Goal: Task Accomplishment & Management: Manage account settings

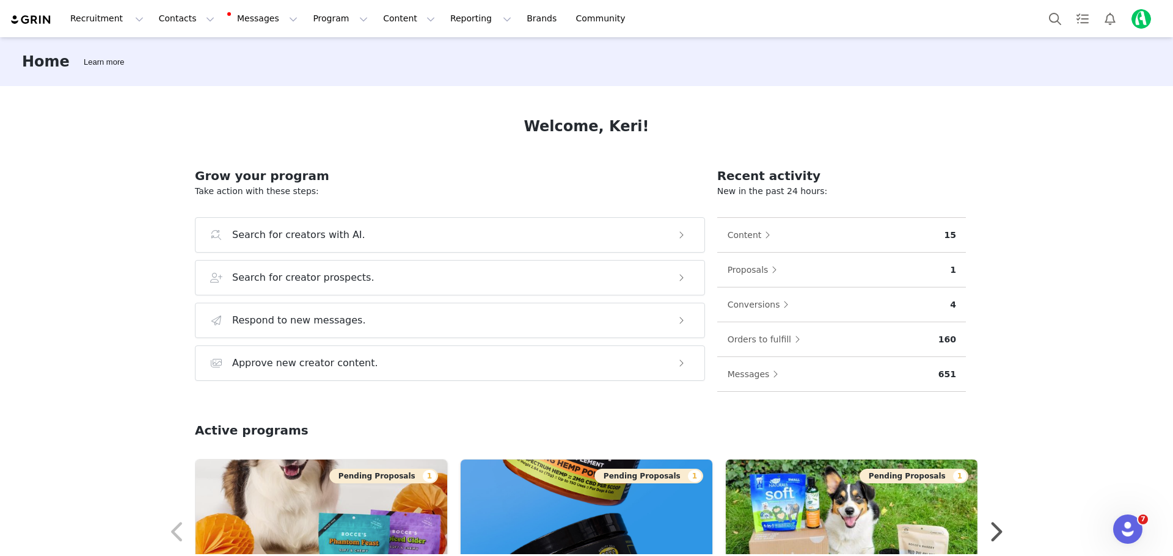
scroll to position [298, 0]
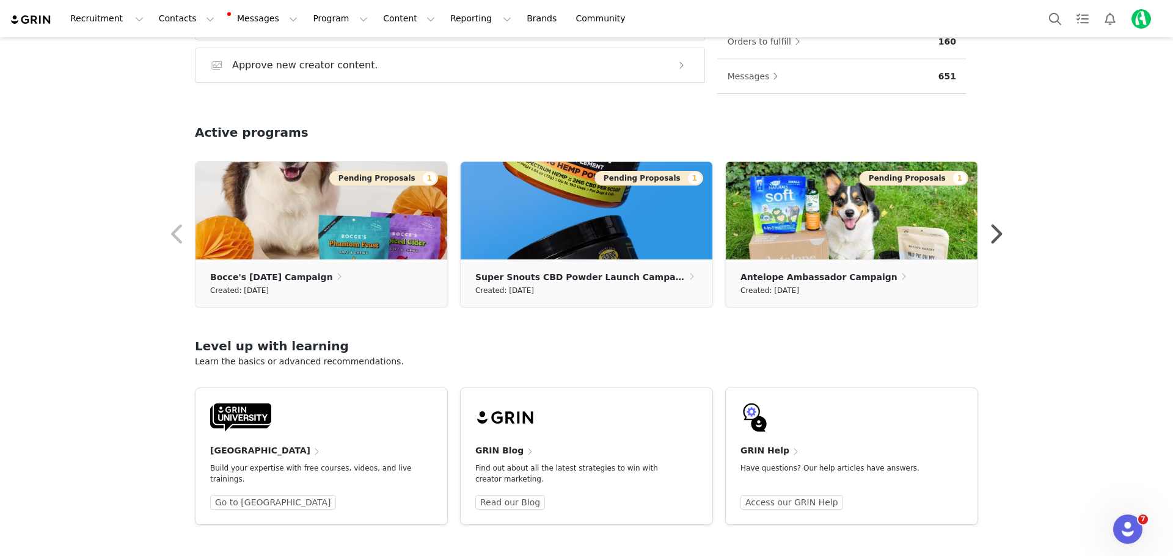
click at [18, 20] on img at bounding box center [31, 20] width 43 height 12
click at [258, 18] on button "Messages Messages" at bounding box center [263, 18] width 82 height 27
click at [181, 18] on button "Contacts Contacts" at bounding box center [186, 18] width 70 height 27
click at [173, 46] on link "Creators" at bounding box center [188, 54] width 96 height 23
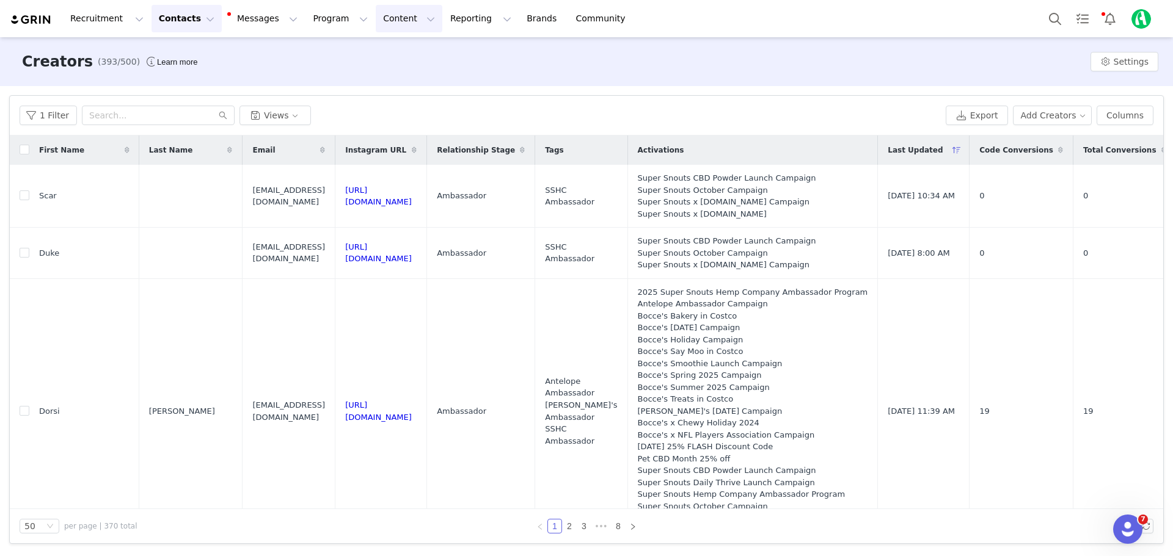
click at [376, 18] on button "Content Content" at bounding box center [409, 18] width 67 height 27
click at [393, 80] on p "Media Library" at bounding box center [377, 76] width 58 height 13
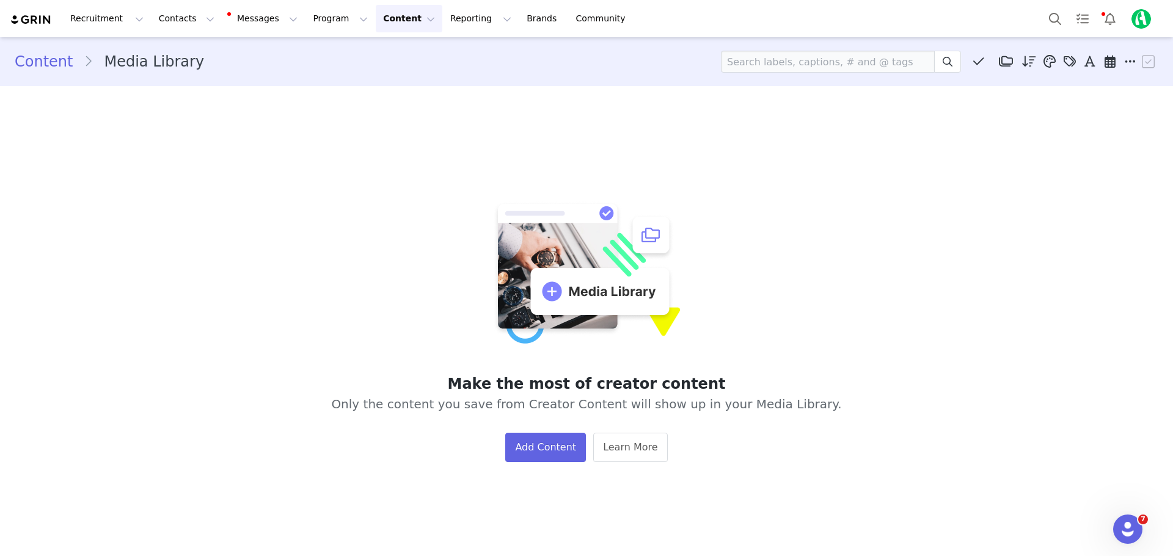
click at [376, 23] on button "Content Content" at bounding box center [409, 18] width 67 height 27
click at [384, 57] on p "Creator Content" at bounding box center [382, 54] width 68 height 13
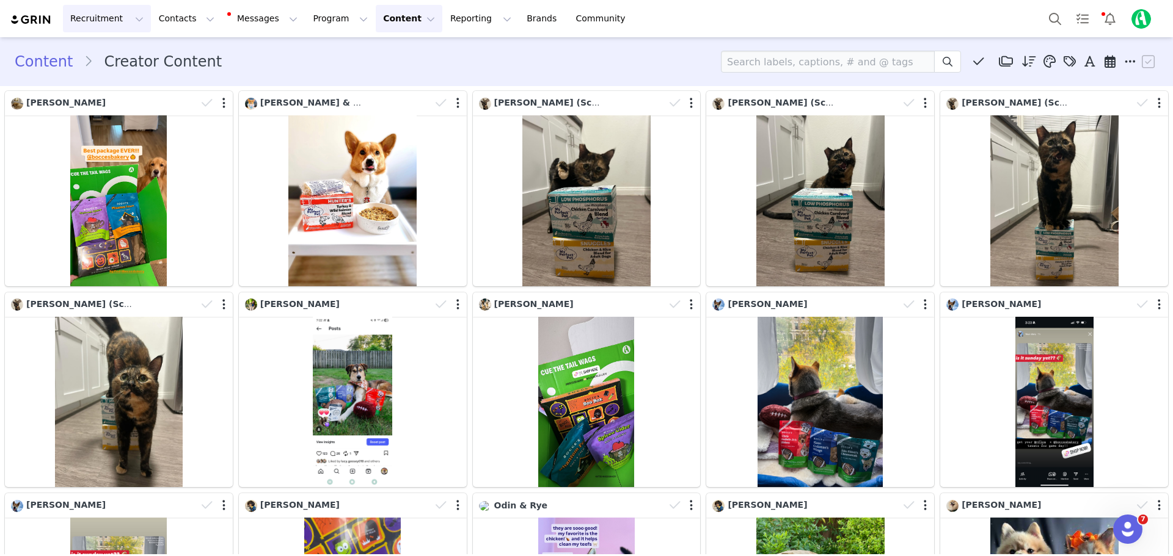
drag, startPoint x: 39, startPoint y: 59, endPoint x: 111, endPoint y: 11, distance: 86.2
click at [39, 59] on link "Content" at bounding box center [49, 62] width 69 height 22
click at [41, 15] on img at bounding box center [31, 20] width 43 height 12
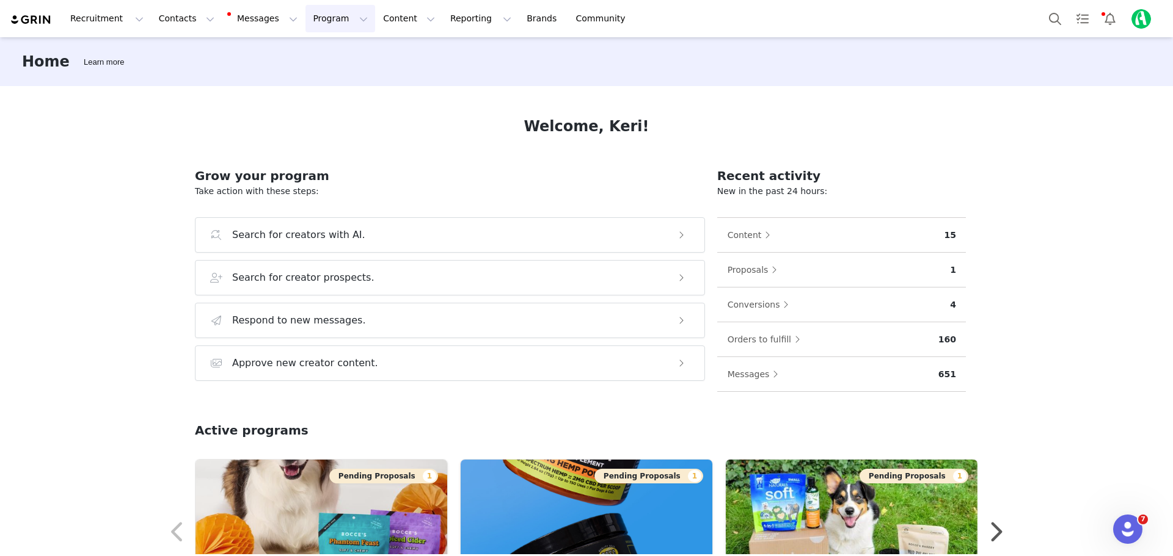
click at [321, 15] on button "Program Program" at bounding box center [340, 18] width 70 height 27
click at [329, 54] on div "Activations" at bounding box center [324, 54] width 82 height 13
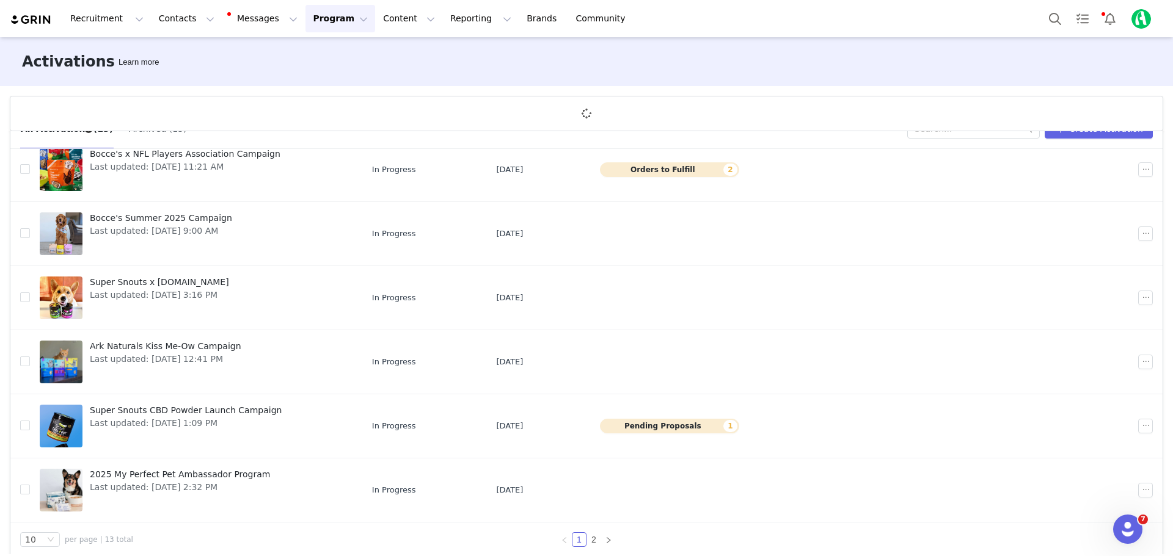
scroll to position [45, 0]
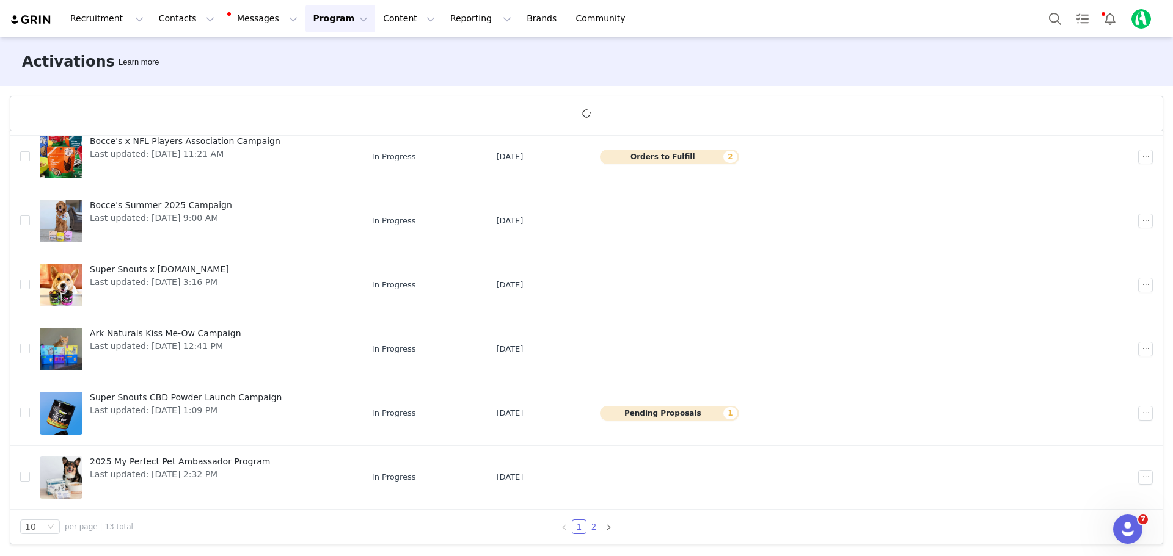
click at [588, 530] on link "2" at bounding box center [593, 526] width 13 height 13
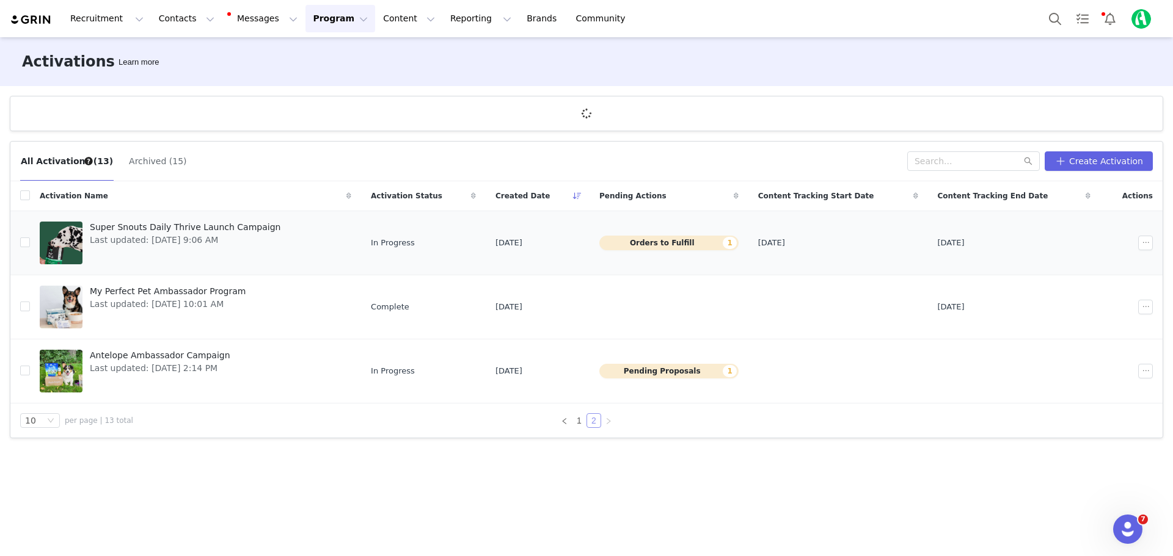
scroll to position [0, 0]
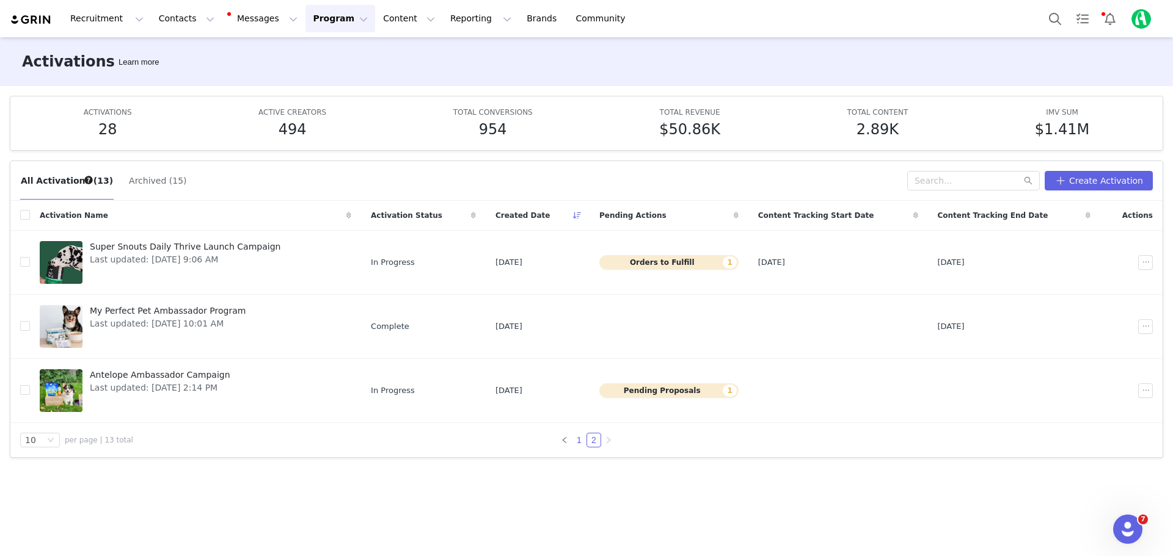
click at [579, 443] on link "1" at bounding box center [578, 440] width 13 height 13
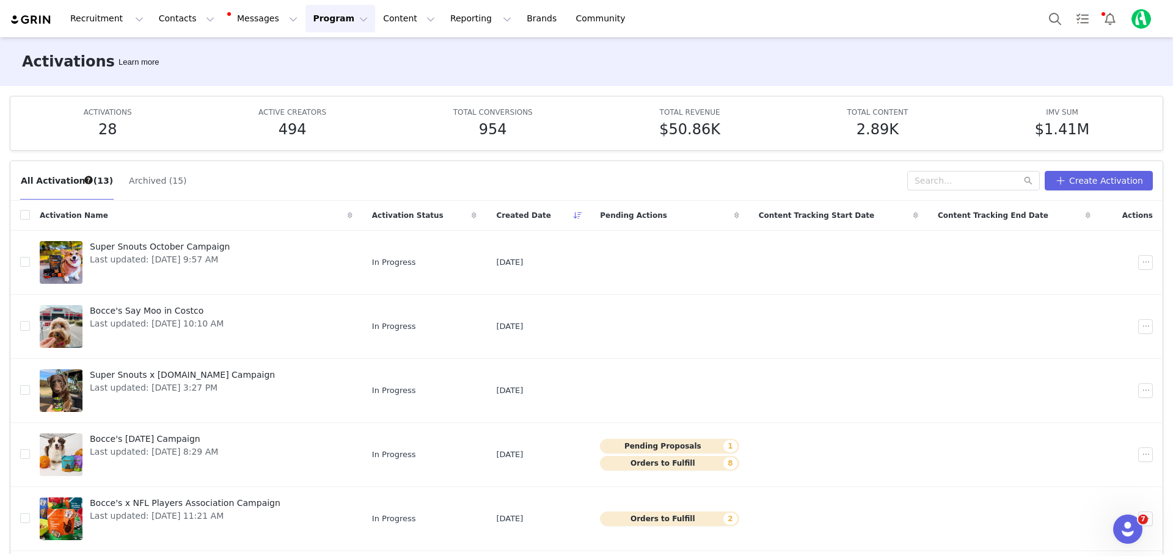
click at [37, 20] on img at bounding box center [31, 20] width 43 height 12
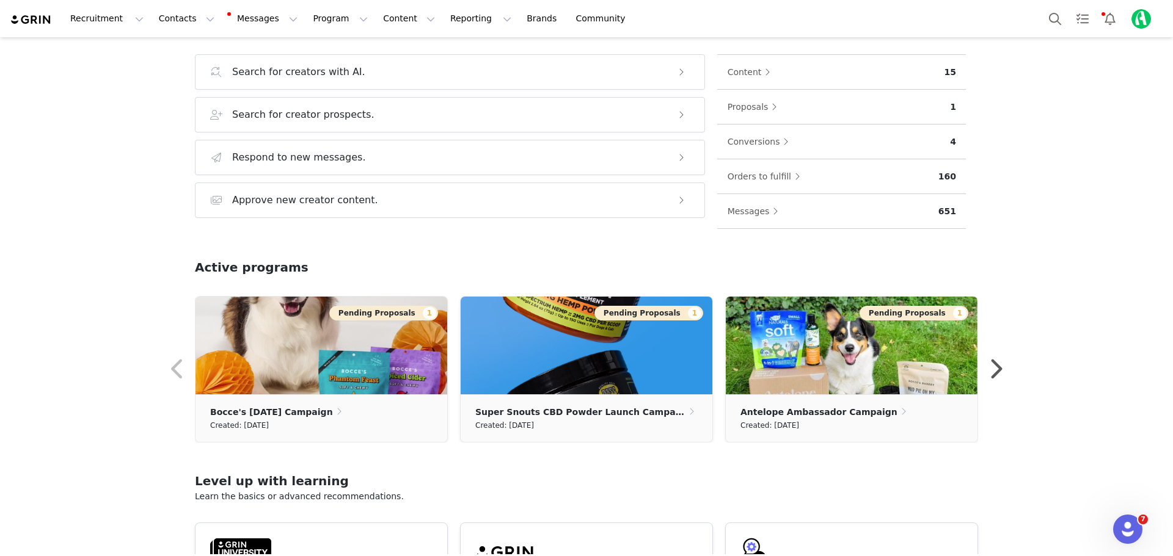
scroll to position [183, 0]
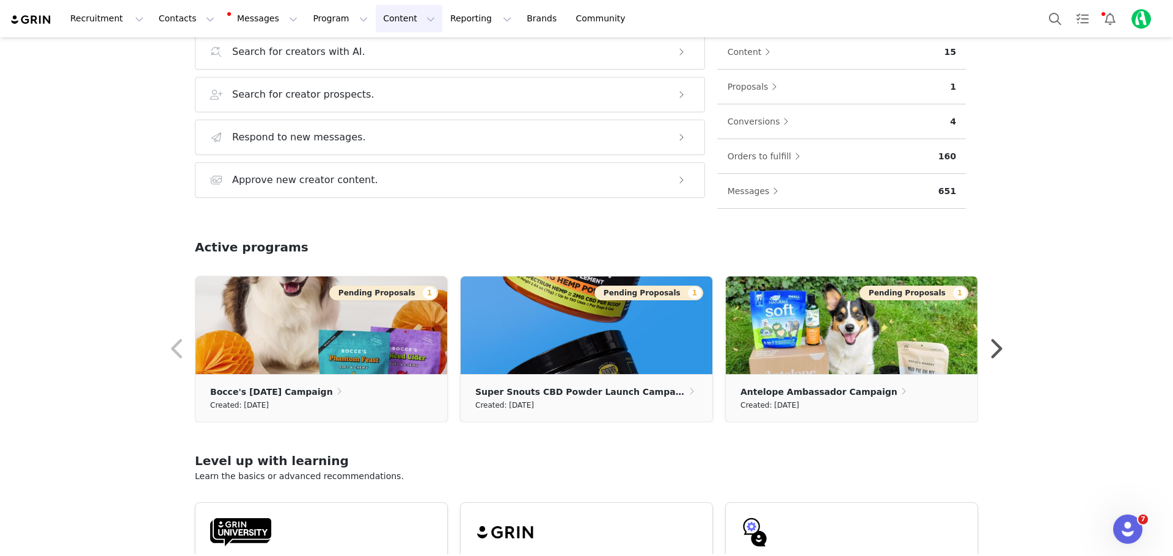
click at [376, 15] on button "Content Content" at bounding box center [409, 18] width 67 height 27
click at [379, 54] on p "Creator Content" at bounding box center [382, 54] width 68 height 13
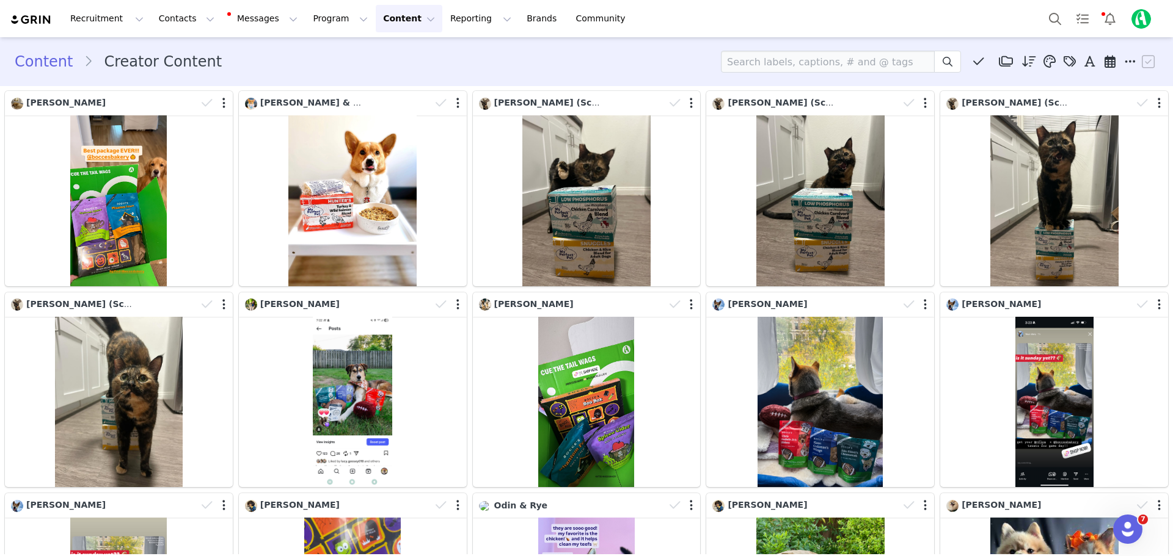
click at [376, 20] on button "Content Content" at bounding box center [409, 18] width 67 height 27
click at [379, 78] on p "Media Library" at bounding box center [377, 76] width 58 height 13
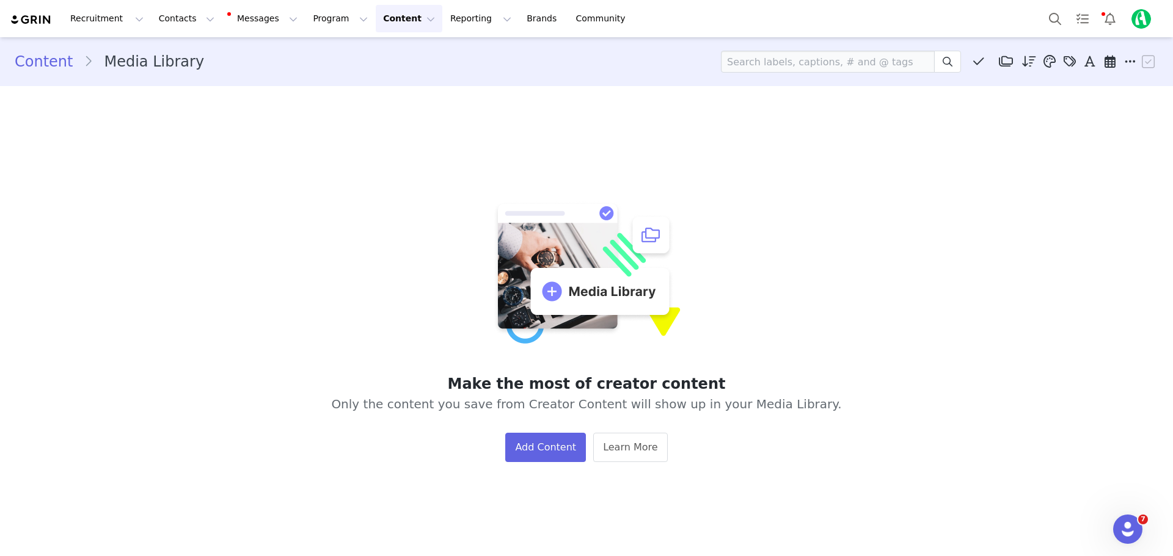
click at [379, 16] on button "Content Content" at bounding box center [409, 18] width 67 height 27
click at [377, 61] on link "Creator Content" at bounding box center [386, 54] width 96 height 23
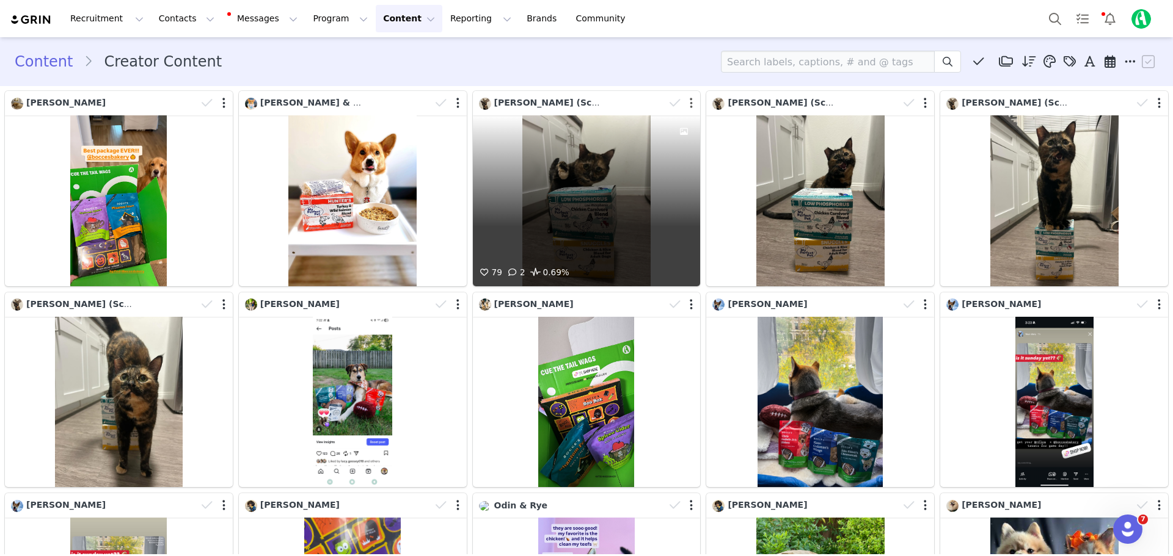
click at [690, 101] on button "button" at bounding box center [691, 103] width 3 height 12
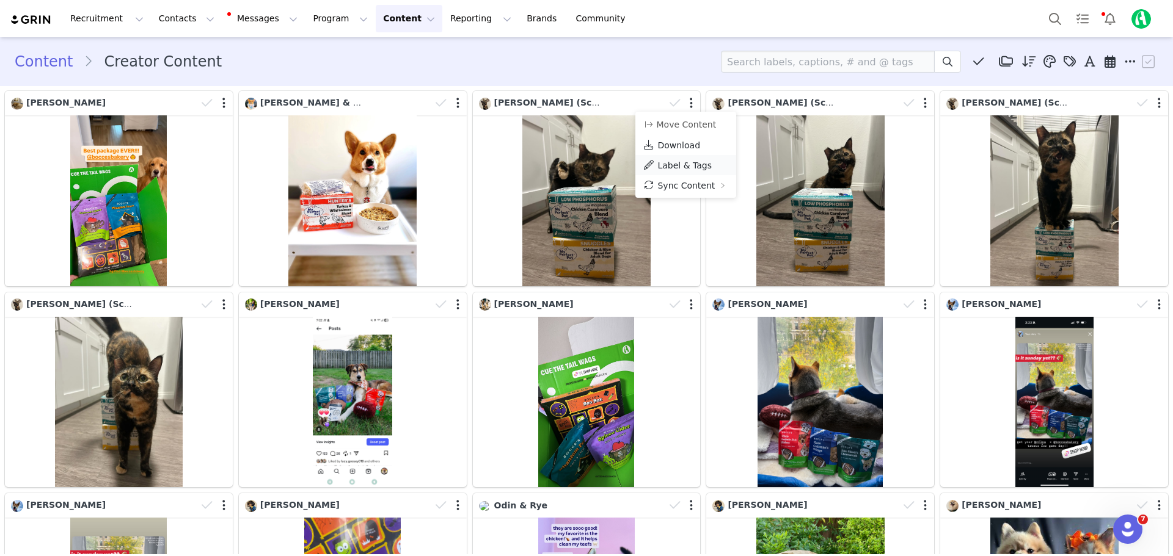
click at [686, 167] on span "Label & Tags" at bounding box center [684, 166] width 54 height 10
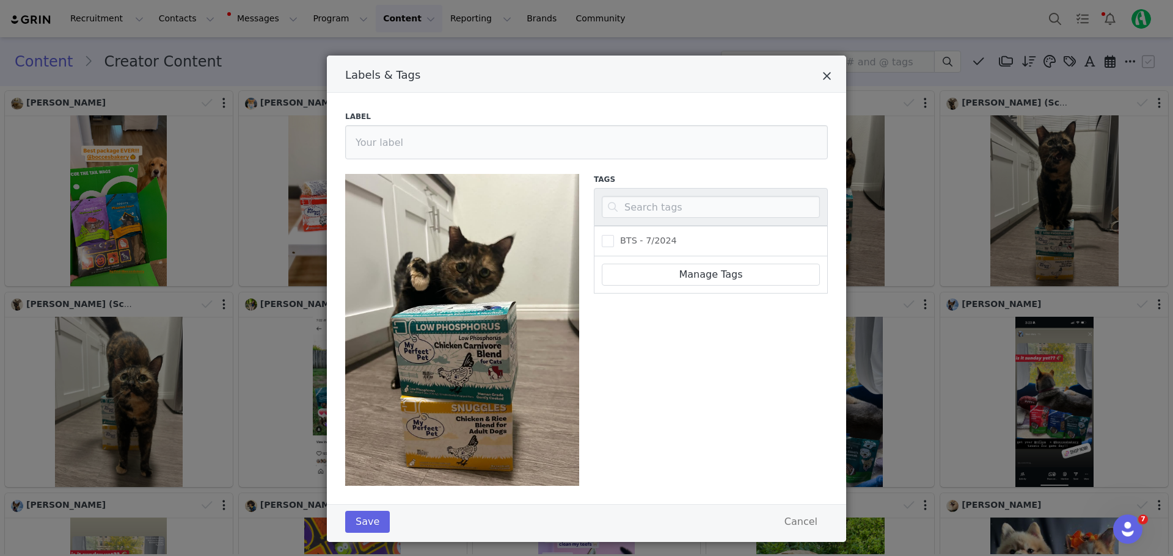
click at [822, 79] on icon "Close" at bounding box center [826, 76] width 9 height 12
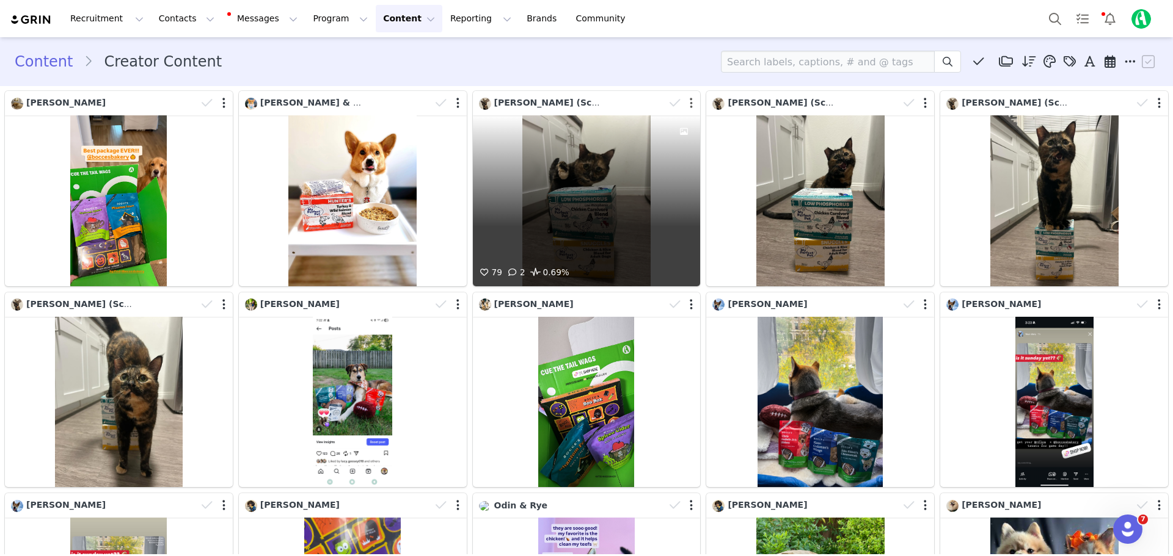
click at [690, 104] on button "button" at bounding box center [691, 103] width 3 height 12
click at [672, 250] on div at bounding box center [683, 190] width 33 height 150
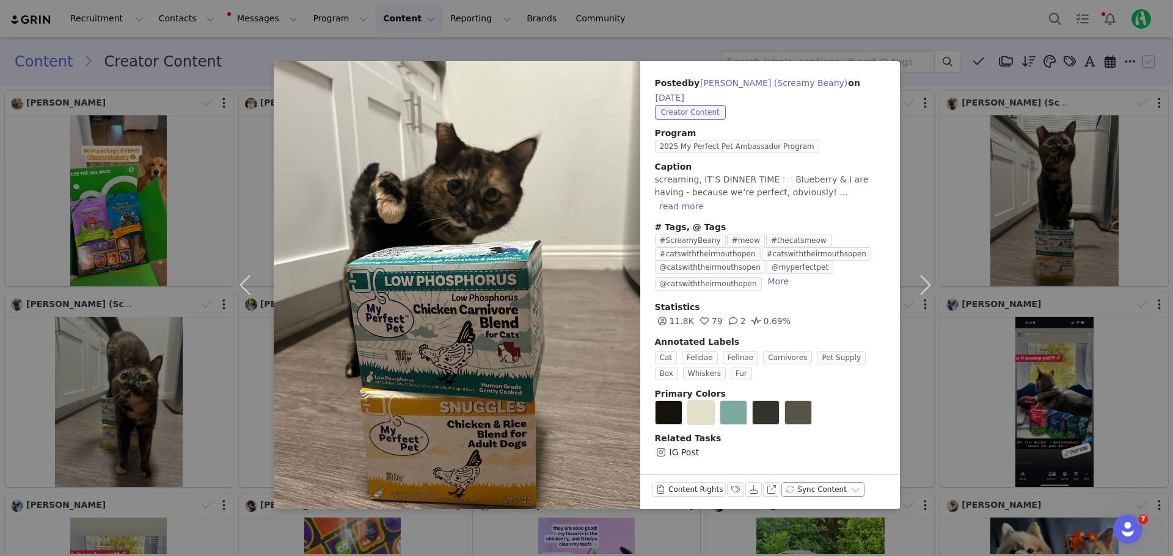
click at [839, 482] on button "Sync Content" at bounding box center [822, 489] width 83 height 15
drag, startPoint x: 824, startPoint y: 431, endPoint x: 881, endPoint y: 385, distance: 73.4
click at [824, 445] on div "IG Post" at bounding box center [770, 452] width 230 height 15
click at [829, 482] on button "Sync Content" at bounding box center [822, 489] width 83 height 15
drag, startPoint x: 859, startPoint y: 429, endPoint x: 862, endPoint y: 76, distance: 352.4
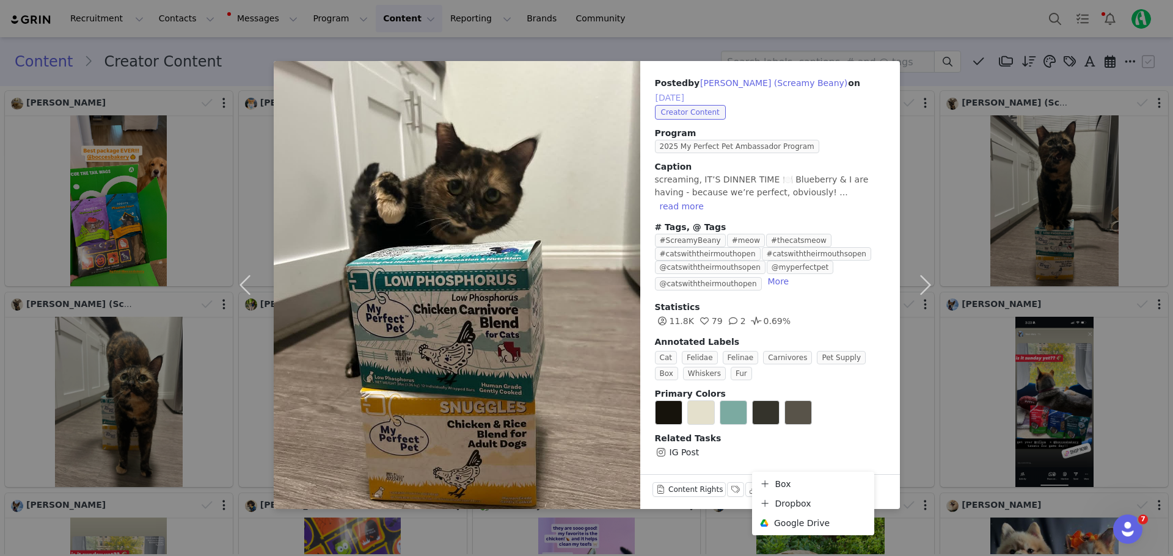
click at [859, 445] on div "IG Post" at bounding box center [770, 452] width 230 height 15
drag, startPoint x: 704, startPoint y: 57, endPoint x: 699, endPoint y: 49, distance: 9.8
click at [702, 55] on div "Posted by [PERSON_NAME] (Screamy Beany) on [DATE] Creator Content Program 2025 …" at bounding box center [586, 278] width 1173 height 556
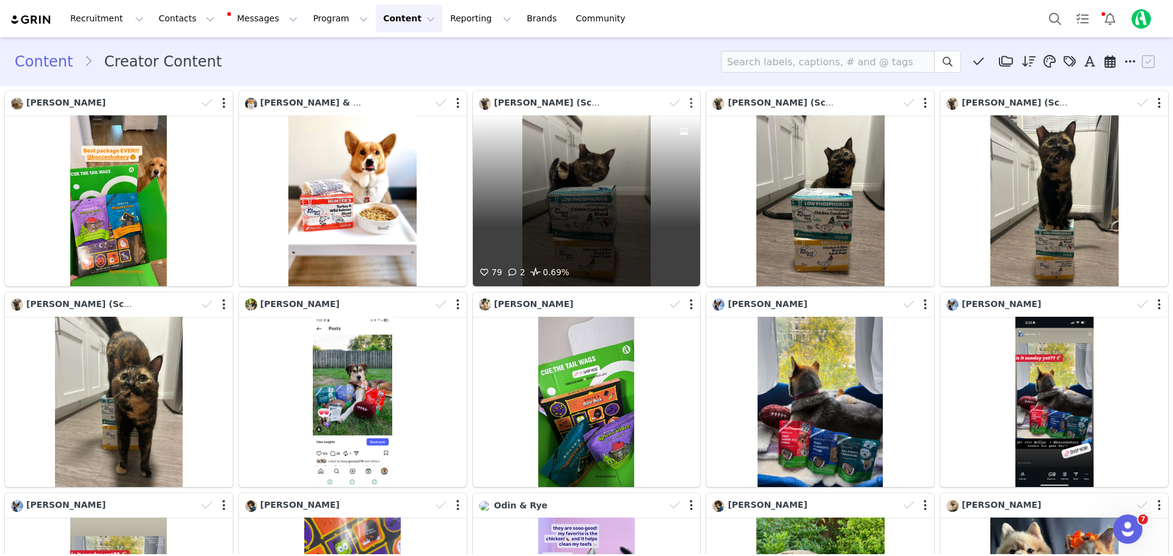
click at [690, 105] on button "button" at bounding box center [691, 103] width 3 height 12
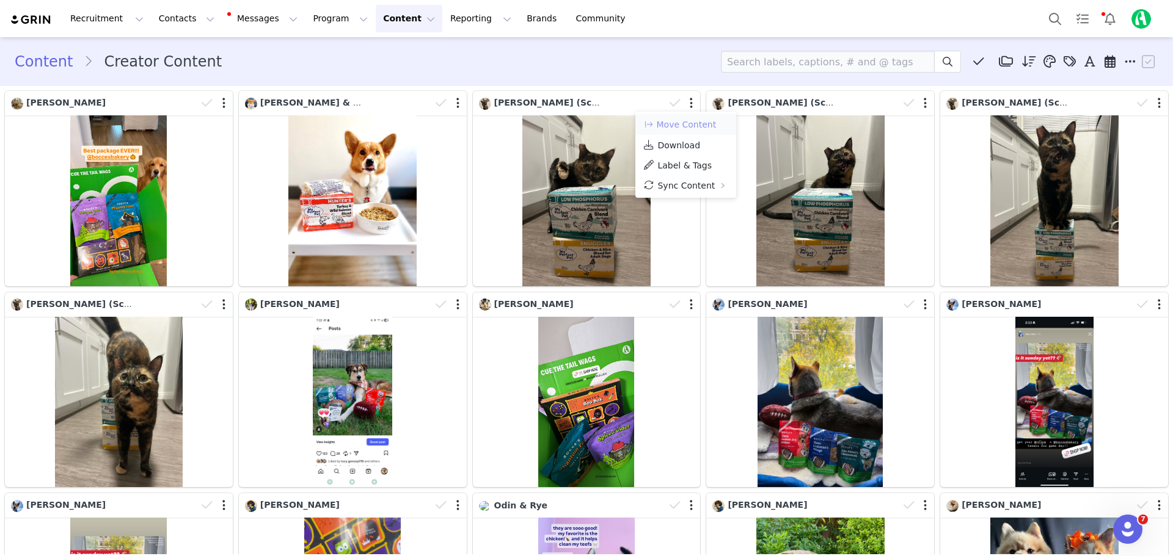
click at [690, 128] on button "Move Content" at bounding box center [679, 124] width 74 height 15
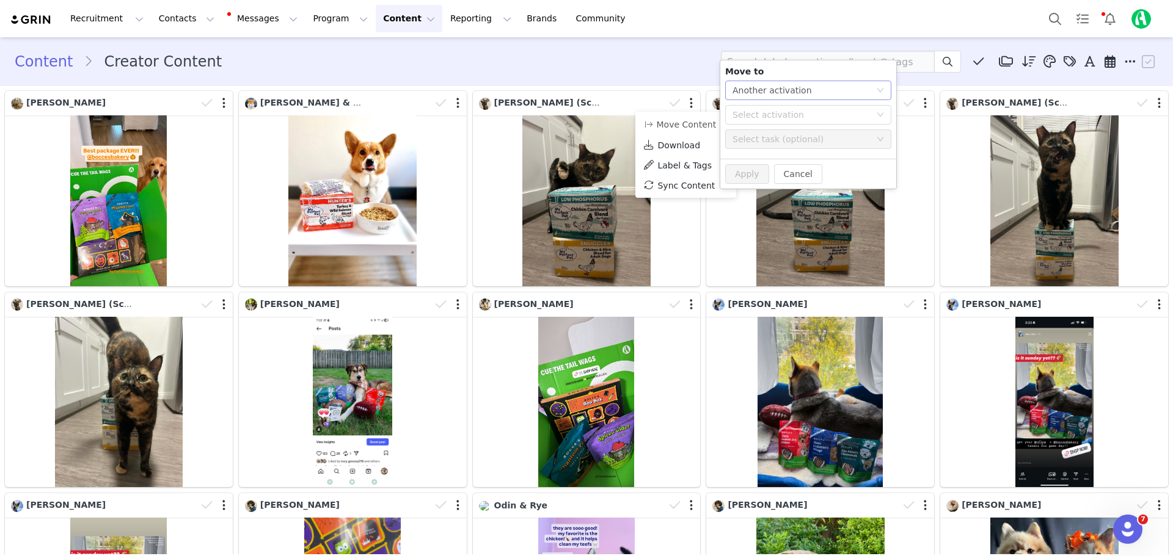
click at [809, 94] on div "Select action Another activation" at bounding box center [804, 90] width 144 height 18
click at [811, 117] on li "Another activation" at bounding box center [808, 115] width 166 height 20
click at [810, 109] on div "Select activation" at bounding box center [801, 115] width 138 height 12
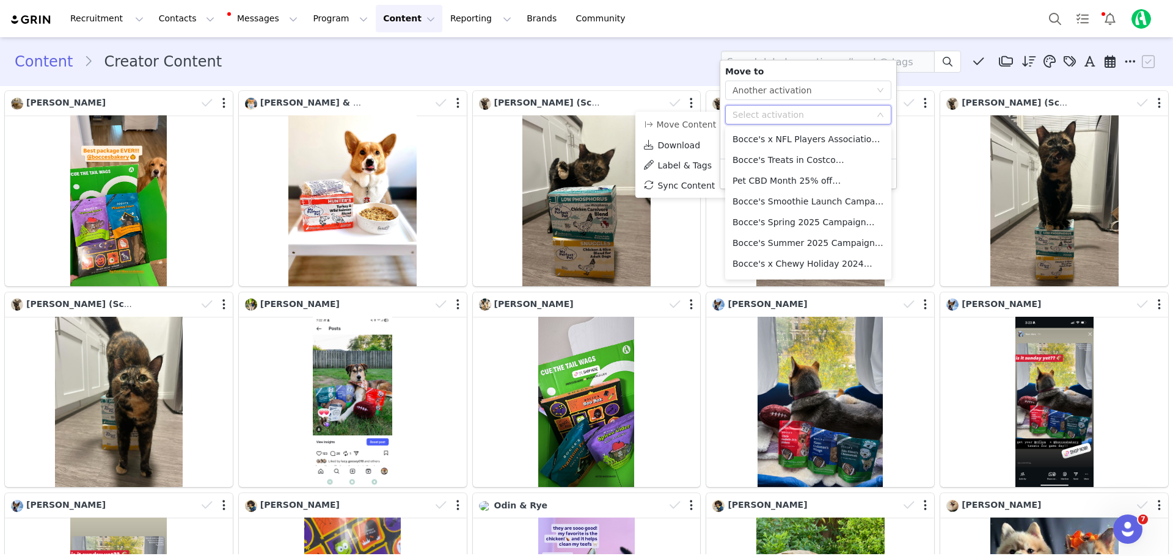
click at [594, 66] on div "Content Creator Content Media Library (0) BTS - 7/2024 (0) New Folder Edit Fold…" at bounding box center [586, 62] width 1143 height 22
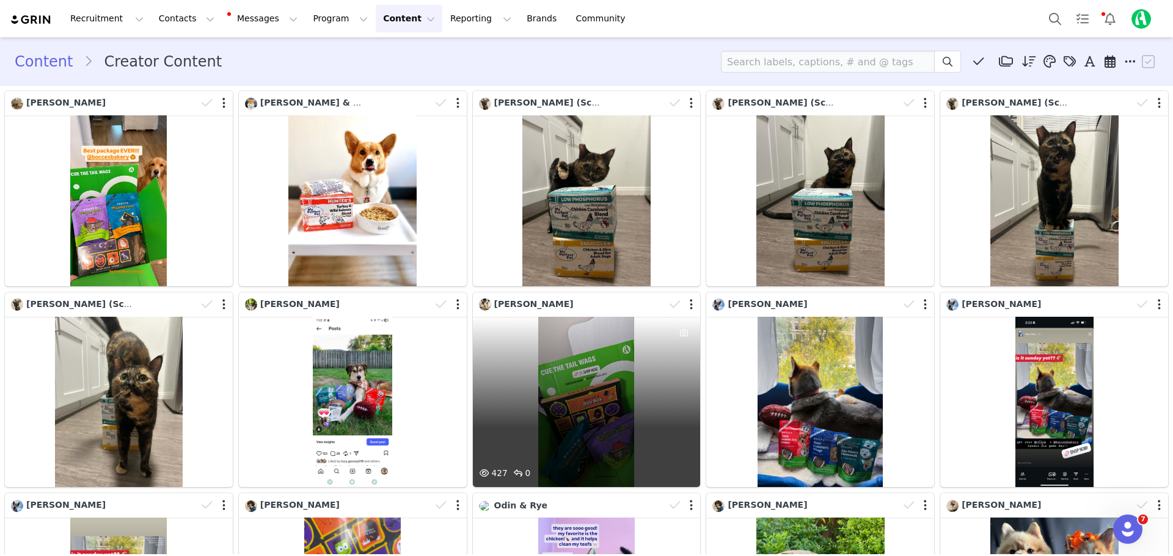
click at [683, 307] on div at bounding box center [681, 305] width 35 height 18
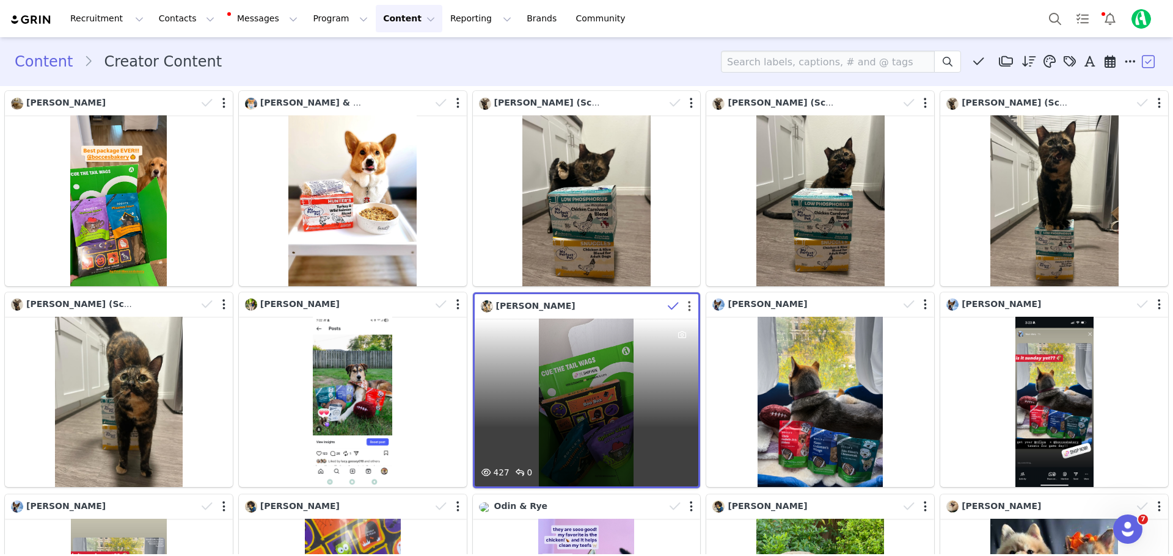
click at [688, 307] on button "button" at bounding box center [689, 306] width 3 height 12
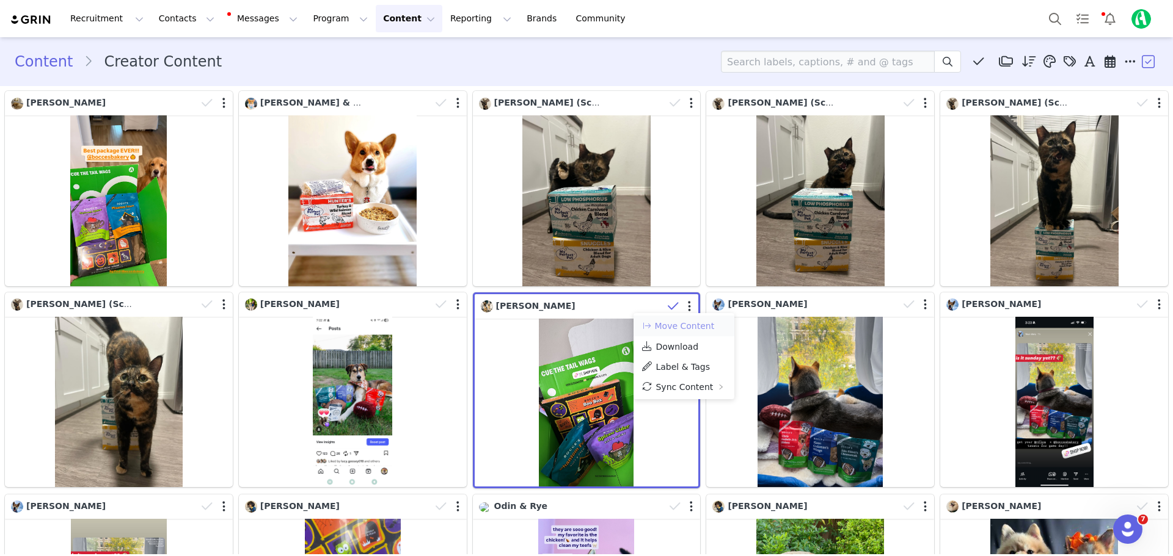
click at [683, 326] on button "Move Content" at bounding box center [678, 326] width 74 height 15
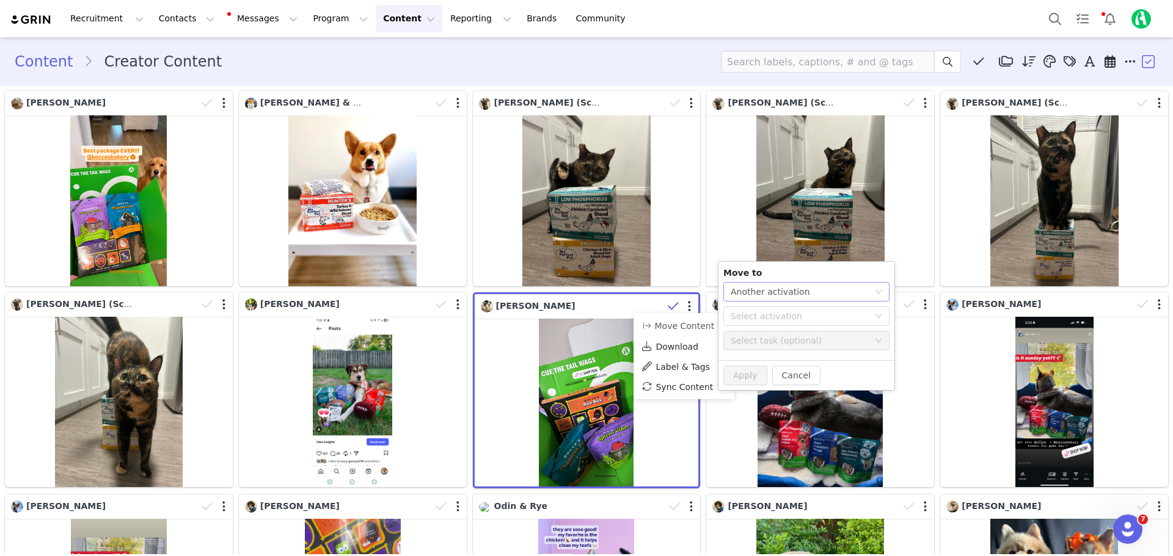
click at [837, 296] on div "Select action Another activation" at bounding box center [802, 292] width 144 height 18
click at [815, 312] on li "Another activation" at bounding box center [806, 317] width 166 height 20
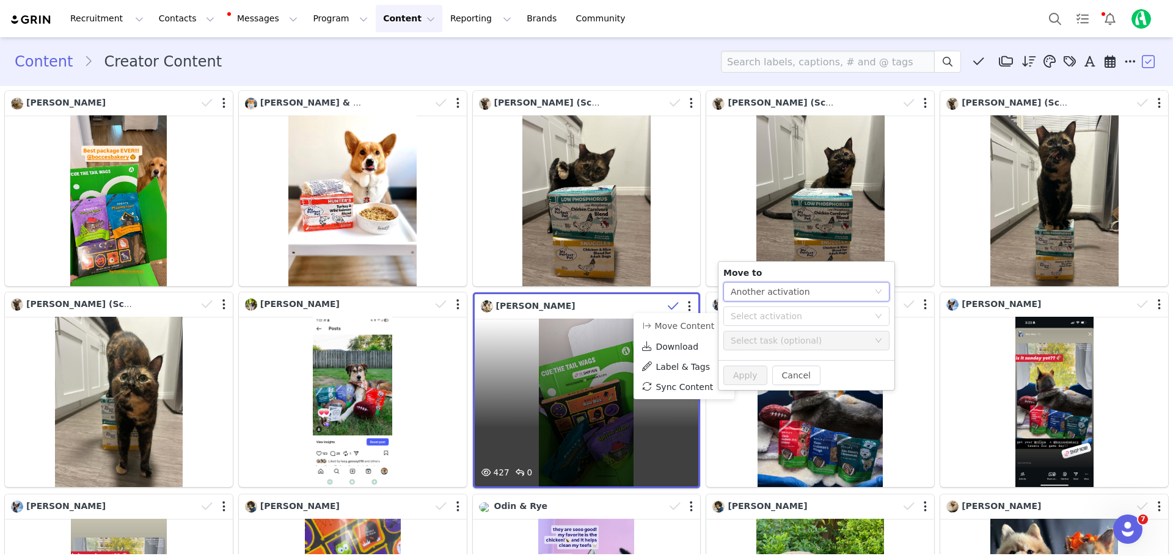
click at [525, 333] on div "427 0" at bounding box center [587, 403] width 224 height 168
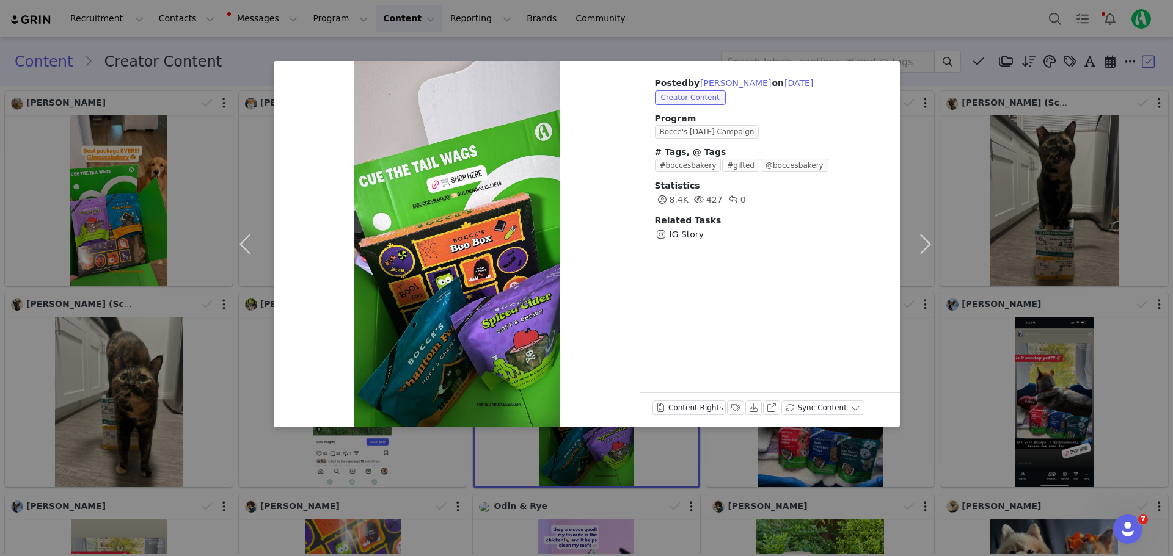
click at [873, 24] on div "Posted by [PERSON_NAME] on [DATE] Creator Content Program Bocce's [DATE] Campai…" at bounding box center [586, 278] width 1173 height 556
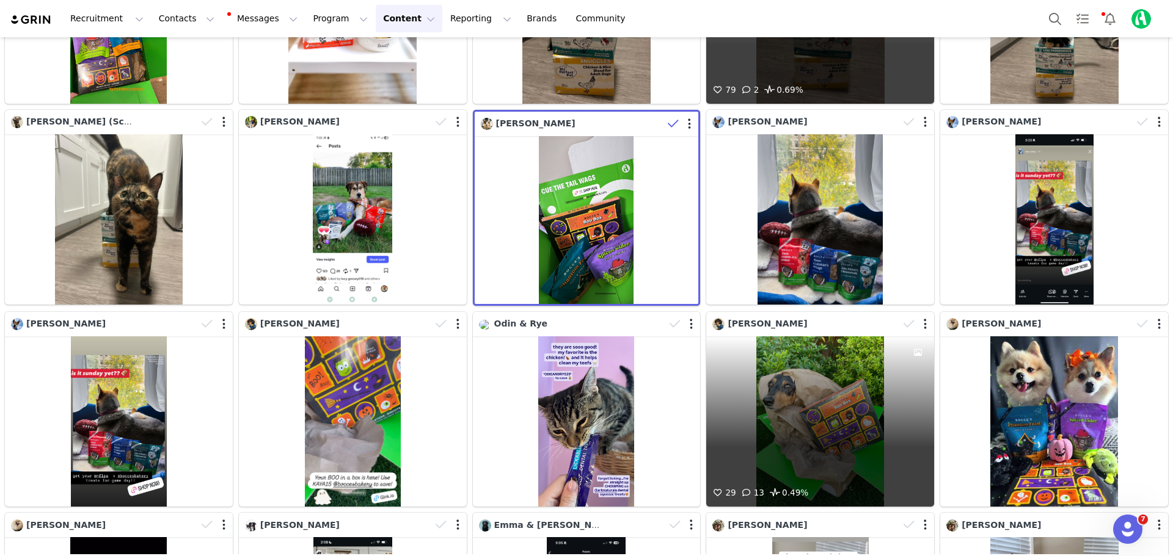
scroll to position [183, 0]
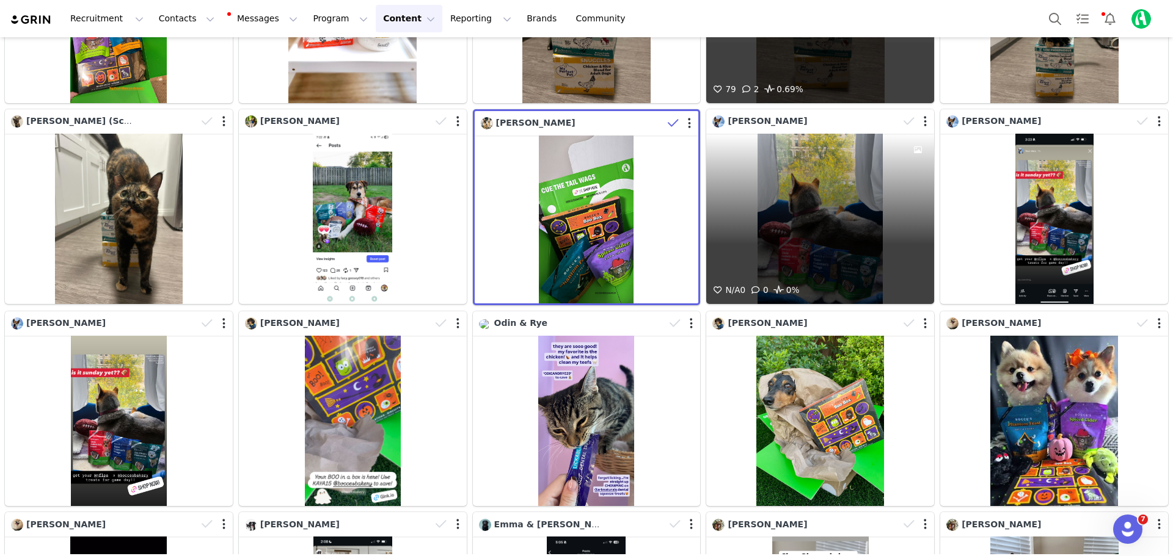
click at [819, 207] on div "N/A 0 0 0%" at bounding box center [820, 219] width 228 height 171
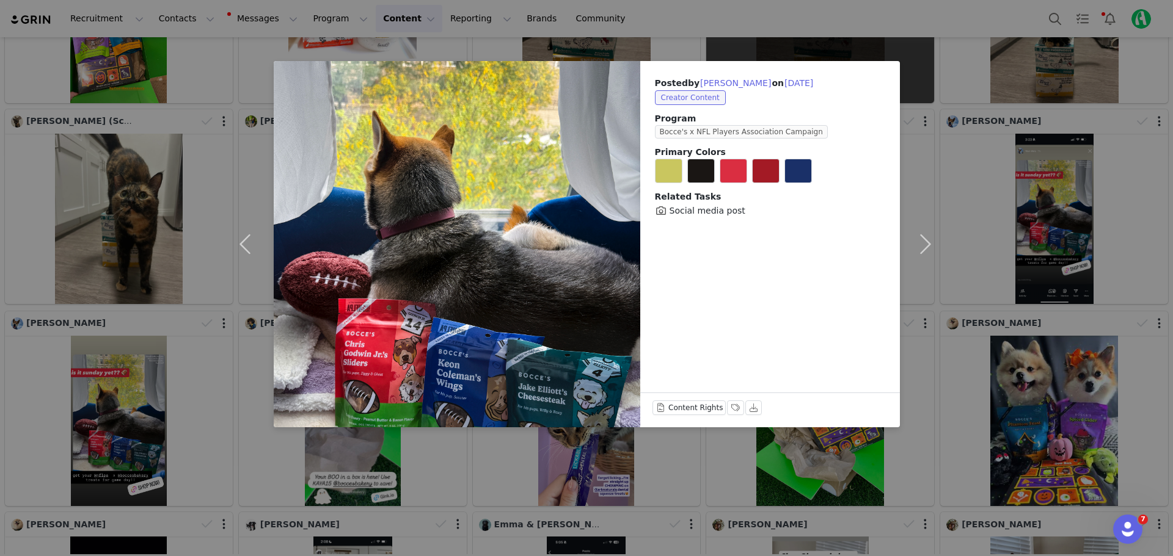
click at [637, 17] on div "Posted by [PERSON_NAME] on [DATE] Creator Content Program Bocce's x NFL Players…" at bounding box center [586, 278] width 1173 height 556
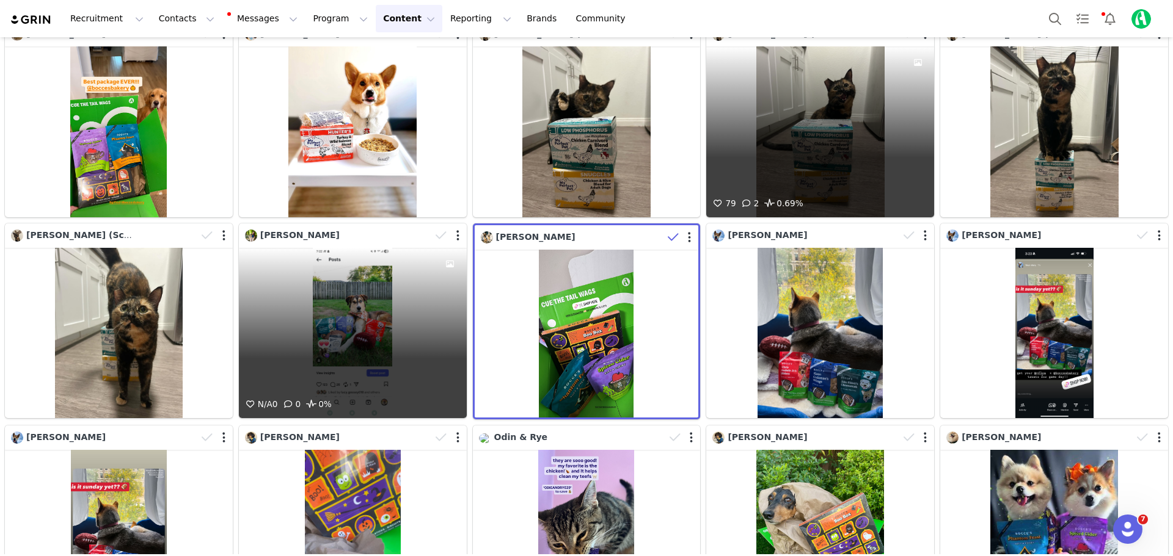
scroll to position [0, 0]
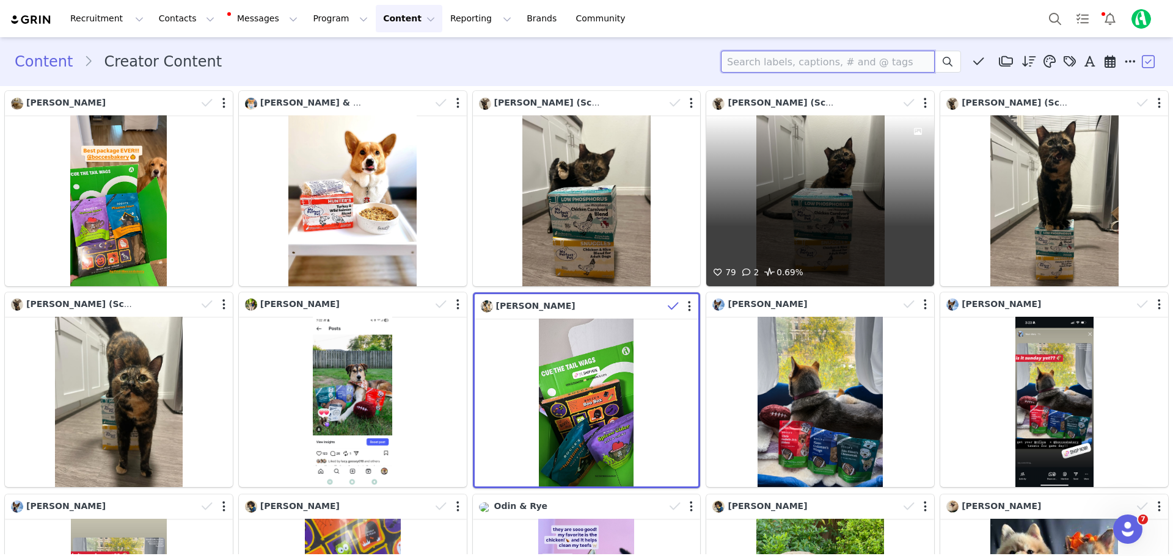
click at [798, 63] on input at bounding box center [828, 62] width 214 height 22
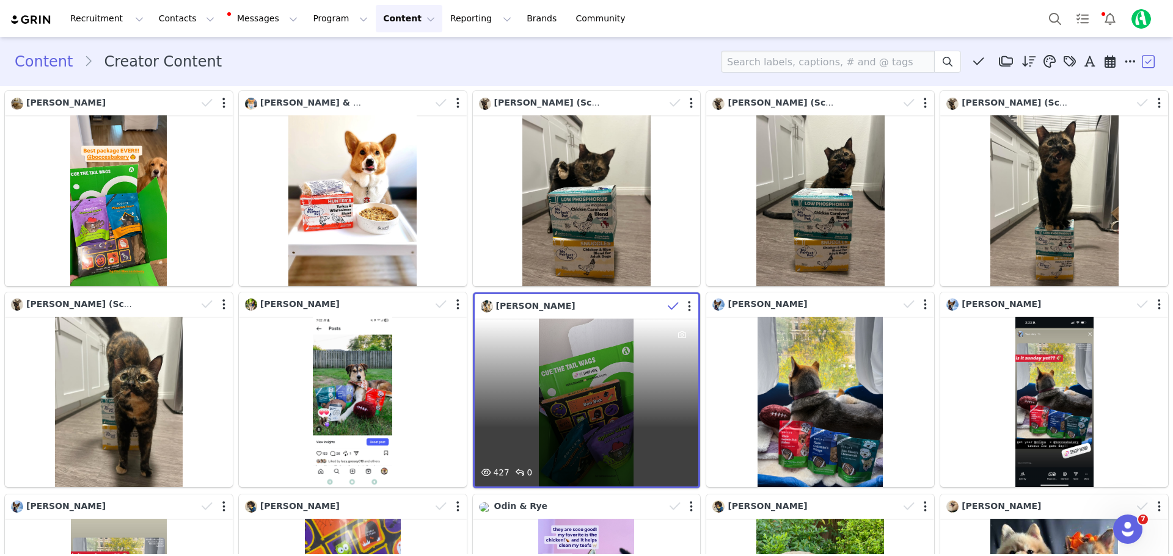
click at [648, 338] on div "427 0" at bounding box center [587, 403] width 224 height 168
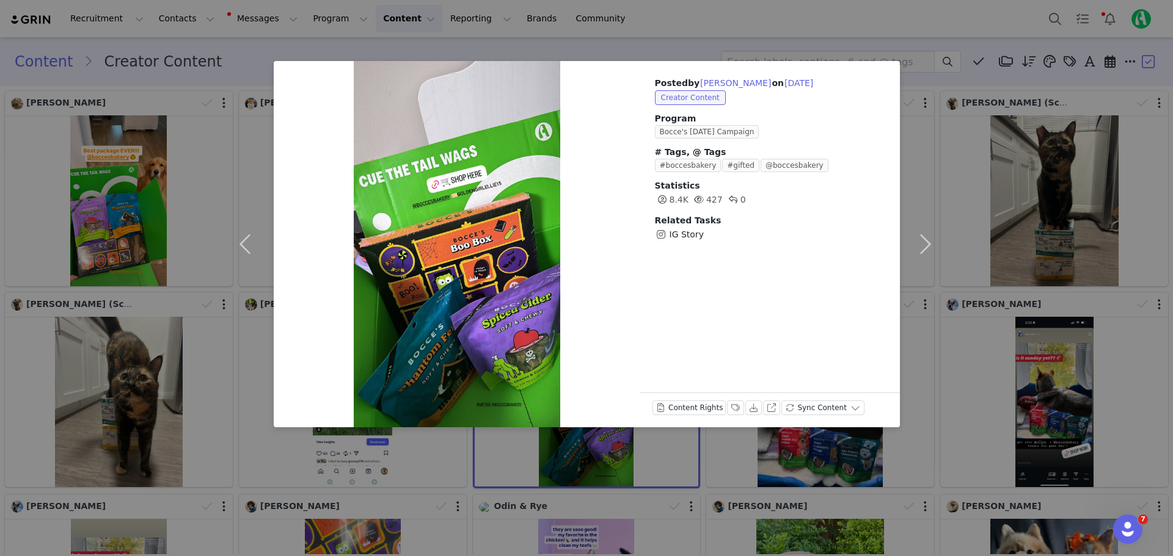
drag, startPoint x: 669, startPoint y: 6, endPoint x: 676, endPoint y: 7, distance: 7.4
click at [669, 7] on div "Posted by [PERSON_NAME] on [DATE] Creator Content Program Bocce's [DATE] Campai…" at bounding box center [586, 278] width 1173 height 556
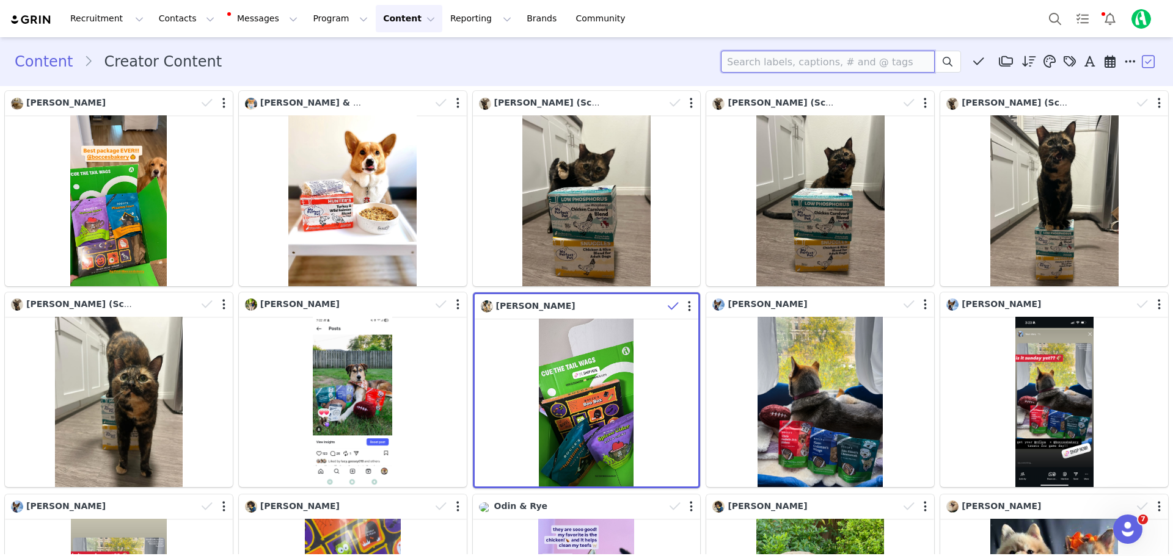
click at [757, 67] on input at bounding box center [828, 62] width 214 height 22
type input "bamboo"
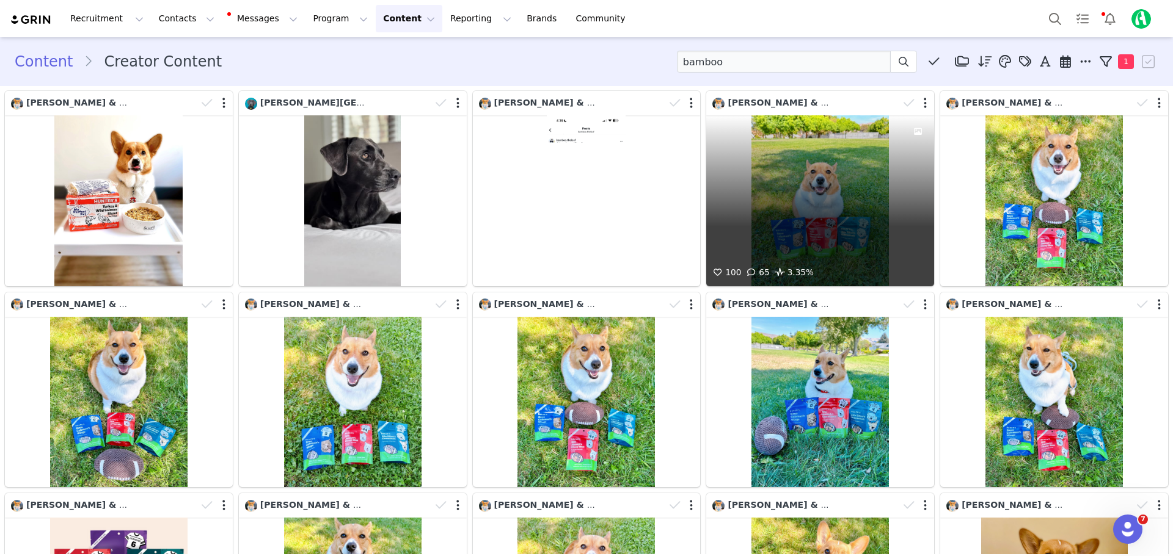
click at [759, 198] on div "100 65 3.35%" at bounding box center [820, 200] width 228 height 171
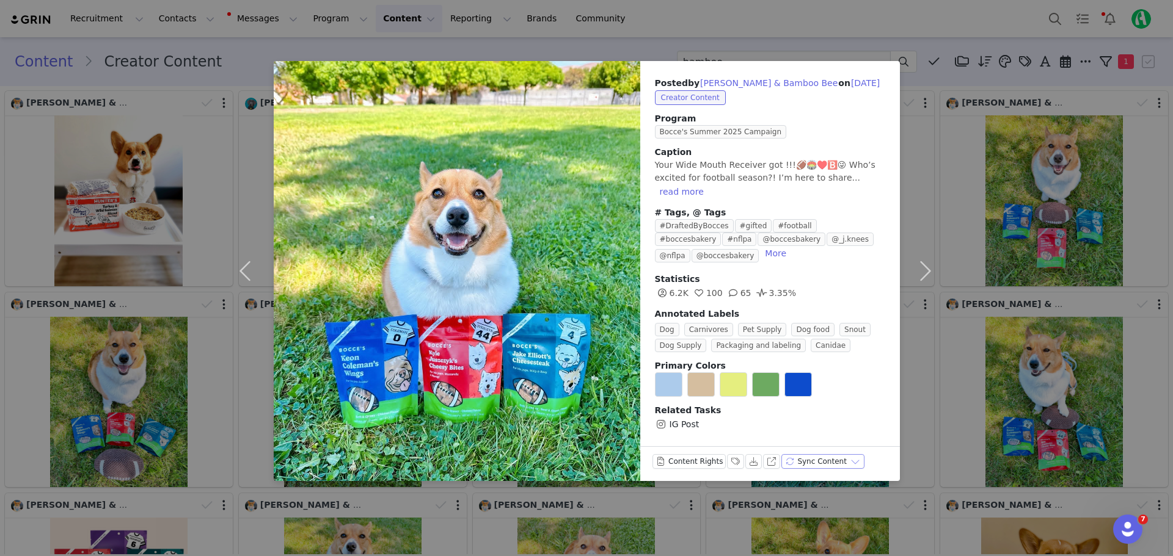
click at [842, 454] on button "Sync Content" at bounding box center [822, 461] width 83 height 15
click at [710, 29] on div "Posted by [PERSON_NAME] & Bamboo Bee on [DATE] Creator Content Program Bocce's …" at bounding box center [586, 278] width 1173 height 556
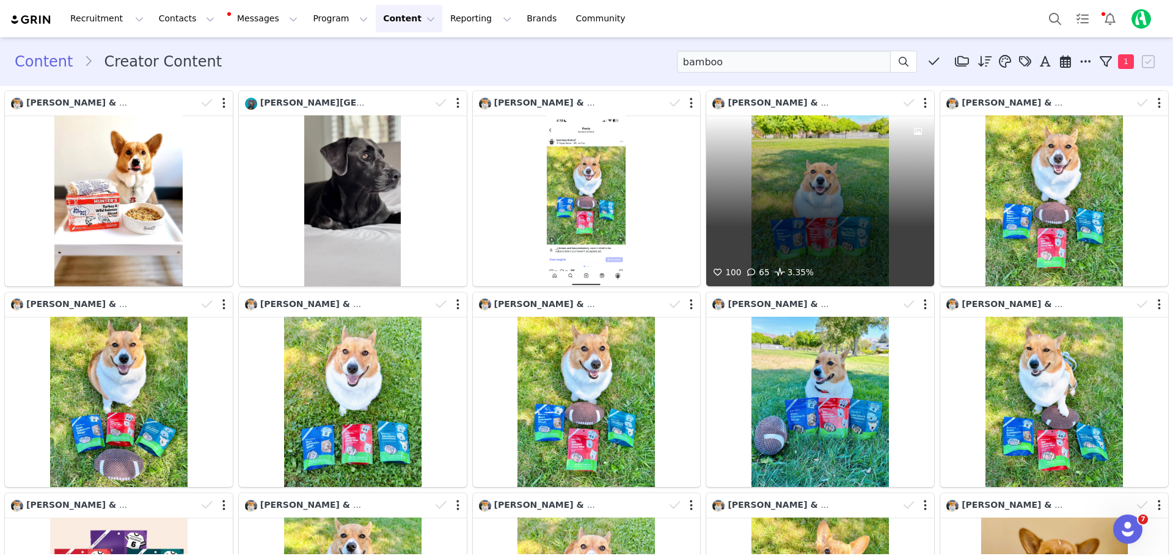
click at [818, 178] on div "100 65 3.35%" at bounding box center [820, 200] width 228 height 171
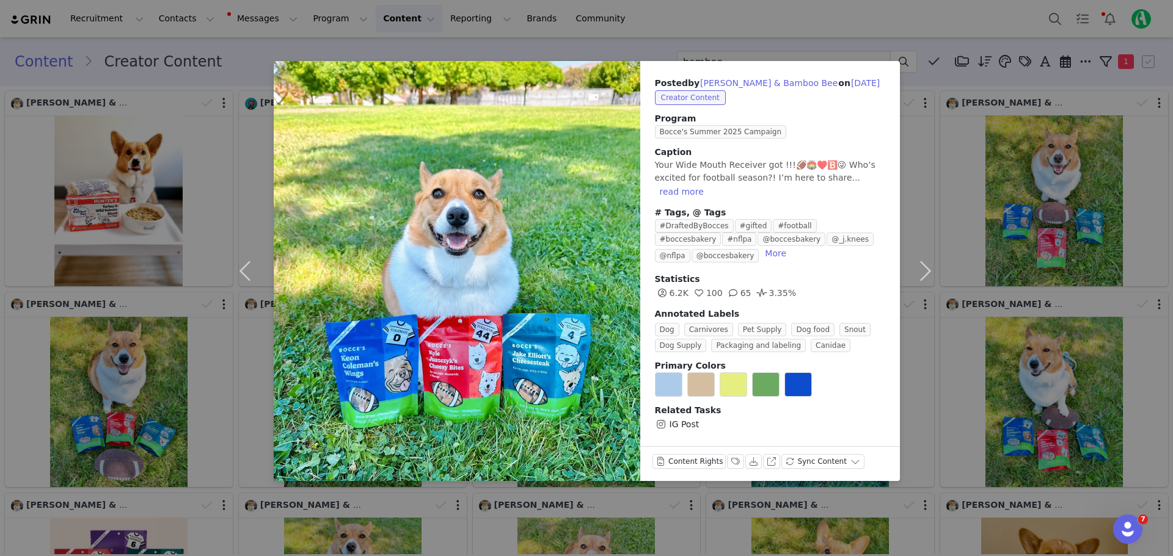
click at [696, 27] on div "Posted by [PERSON_NAME] & Bamboo Bee on [DATE] Creator Content Program Bocce's …" at bounding box center [586, 278] width 1173 height 556
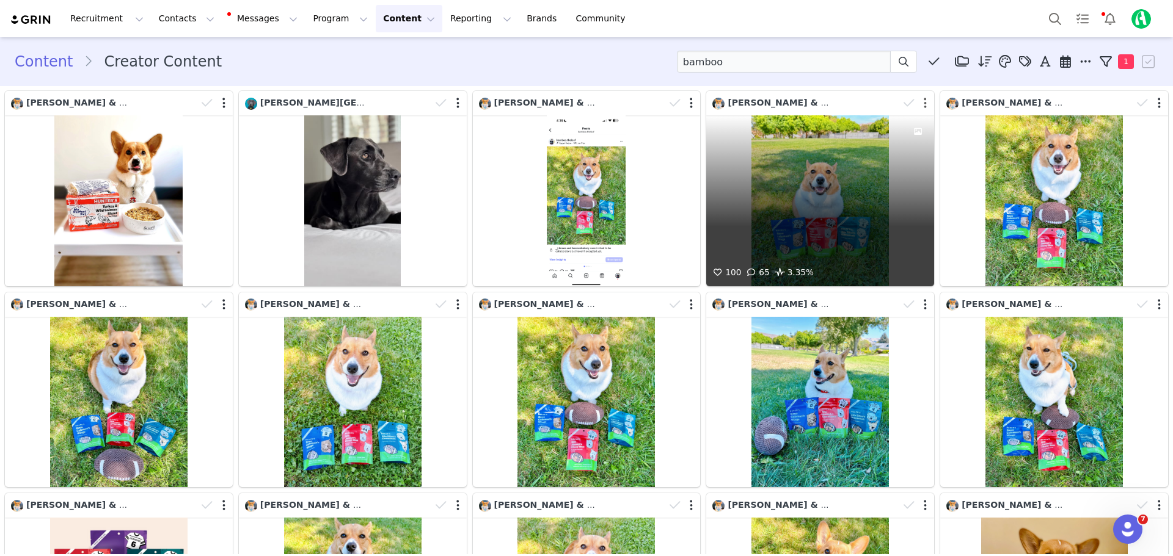
click at [923, 100] on button "button" at bounding box center [924, 103] width 3 height 12
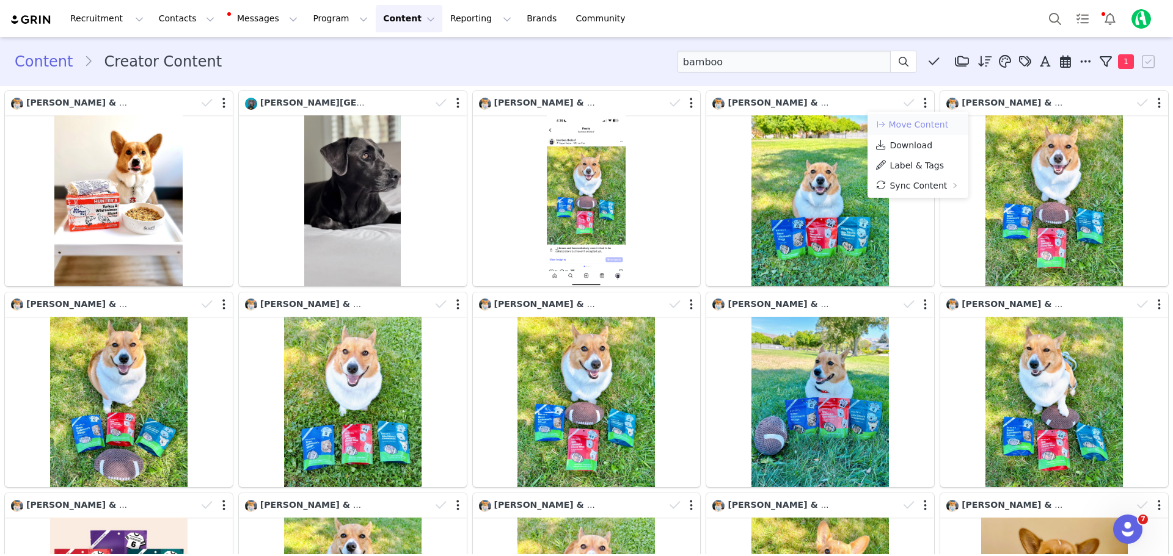
click at [915, 125] on button "Move Content" at bounding box center [912, 124] width 74 height 15
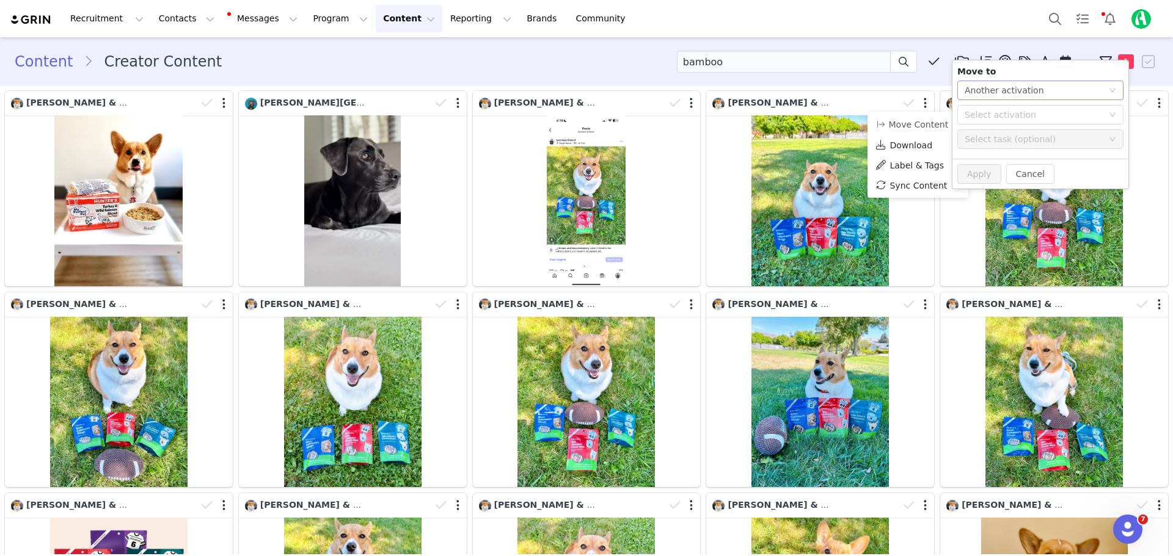
click at [999, 96] on div "Another activation" at bounding box center [1003, 90] width 79 height 18
click at [993, 107] on li "Another activation" at bounding box center [1040, 115] width 166 height 20
drag, startPoint x: 1000, startPoint y: 121, endPoint x: 995, endPoint y: 114, distance: 8.8
click at [998, 120] on div "Select activation" at bounding box center [1036, 115] width 144 height 18
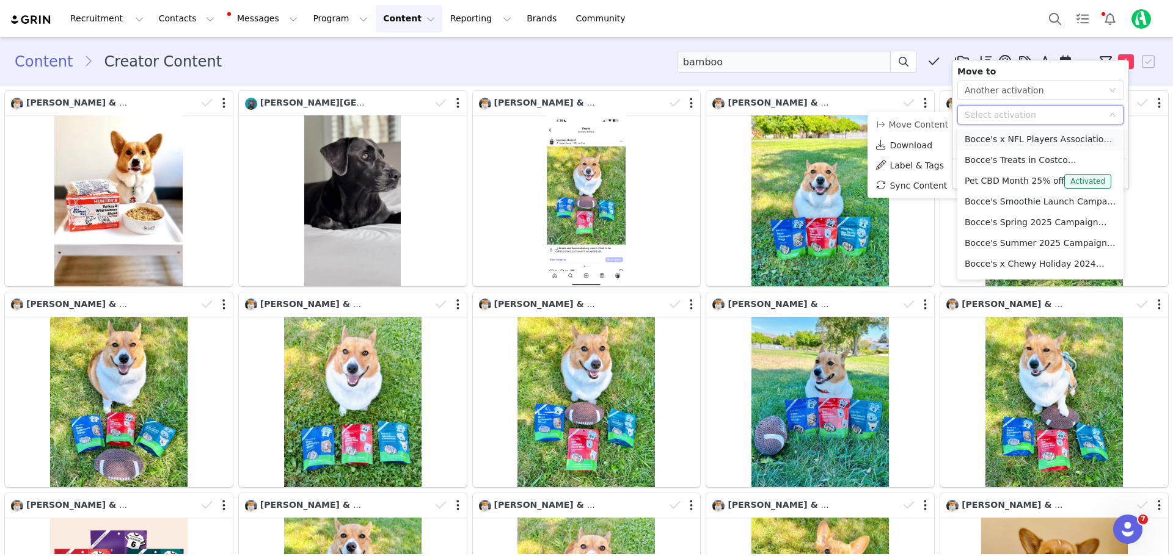
click at [996, 142] on li "Bocce's x NFL Players Association Campaign Tasks Complete" at bounding box center [1040, 139] width 166 height 21
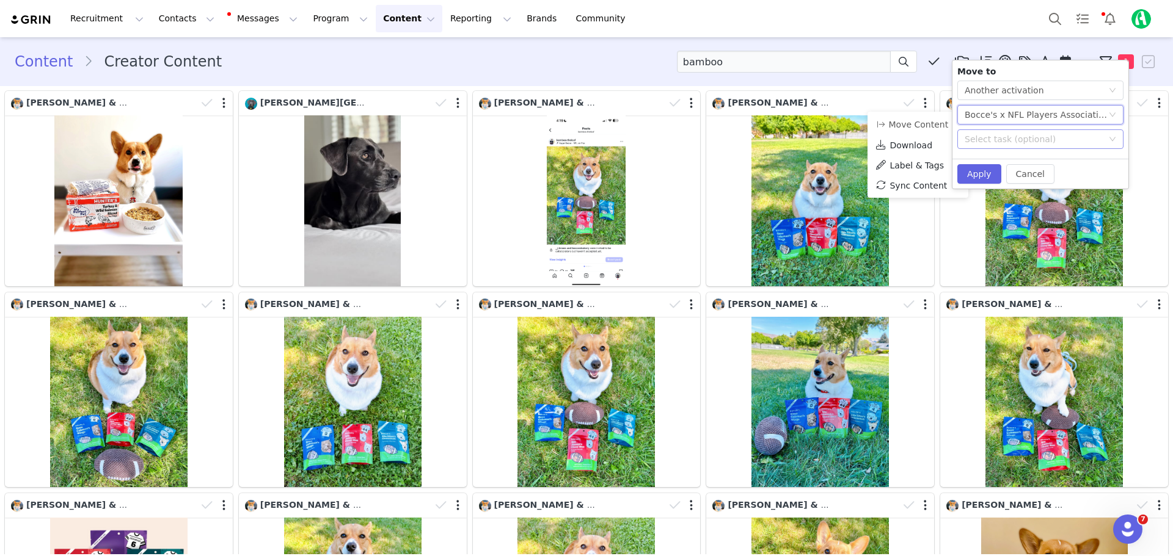
click at [1024, 140] on div "Select task (optional)" at bounding box center [1033, 139] width 138 height 12
drag, startPoint x: 1022, startPoint y: 164, endPoint x: 1010, endPoint y: 166, distance: 12.5
click at [1021, 164] on li "Social media post" at bounding box center [1040, 164] width 166 height 20
click at [977, 177] on button "Apply" at bounding box center [979, 174] width 44 height 20
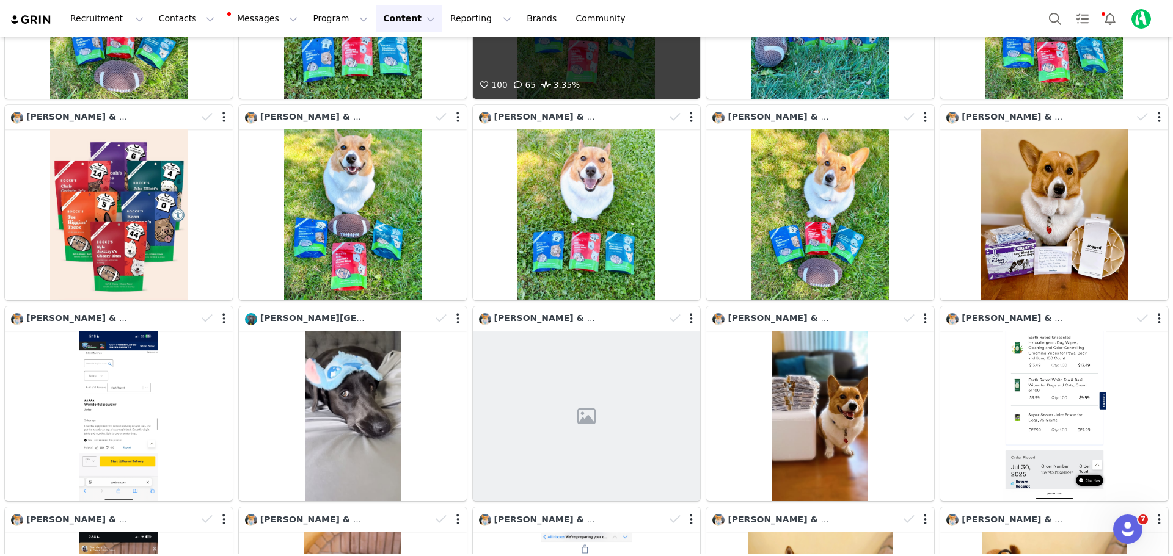
scroll to position [244, 0]
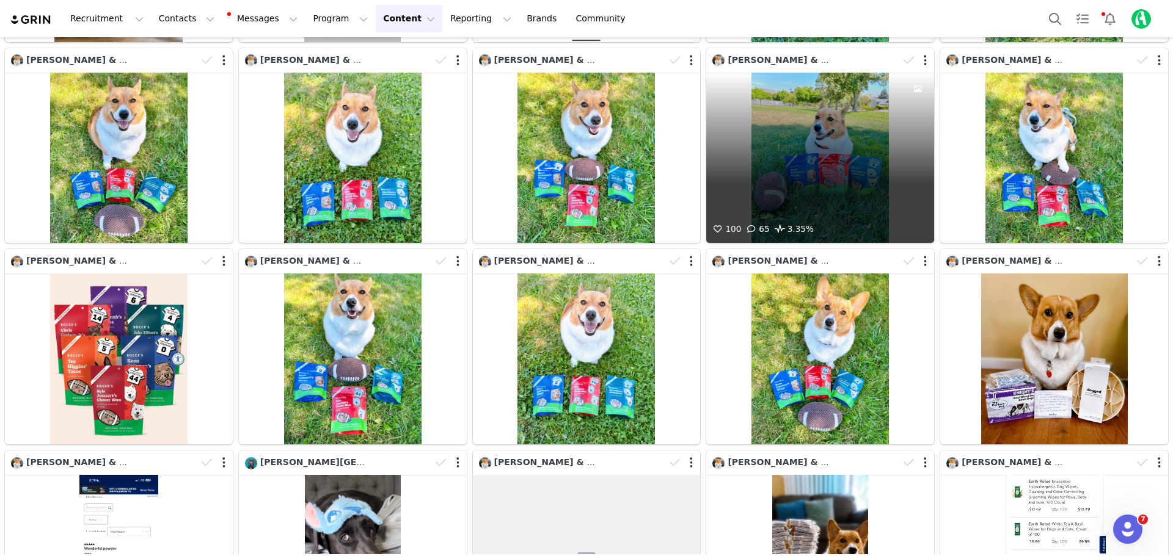
click at [798, 178] on div "100 65 3.35%" at bounding box center [820, 158] width 228 height 171
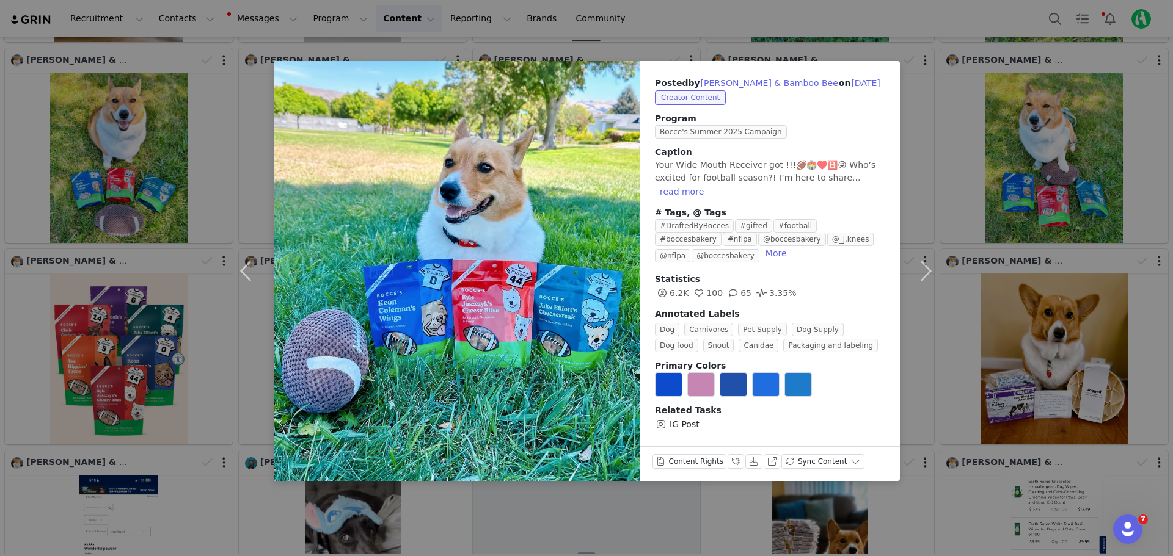
click at [1095, 166] on div "Posted by [PERSON_NAME] & Bamboo Bee on [DATE] Creator Content Program Bocce's …" at bounding box center [586, 278] width 1173 height 556
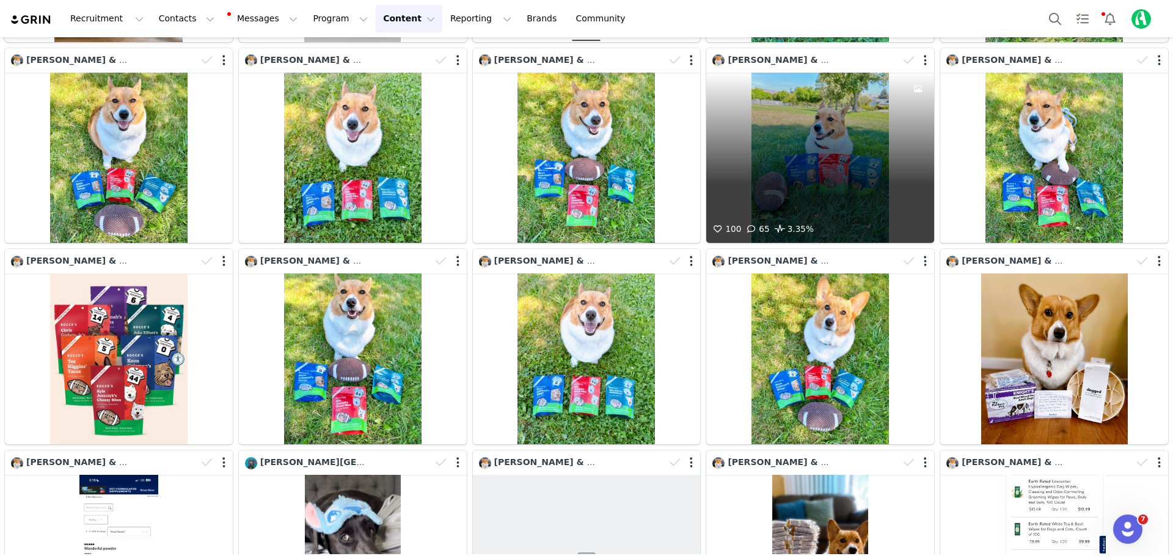
click at [847, 148] on div "100 65 3.35%" at bounding box center [820, 158] width 228 height 171
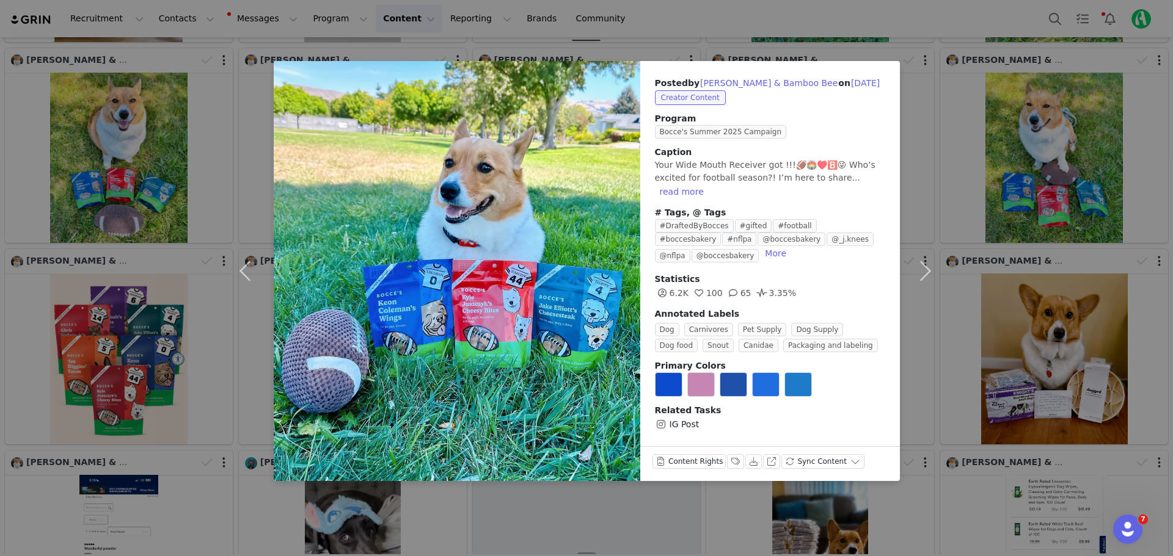
click at [1028, 79] on div "Posted by [PERSON_NAME] & Bamboo Bee on [DATE] Creator Content Program Bocce's …" at bounding box center [586, 278] width 1173 height 556
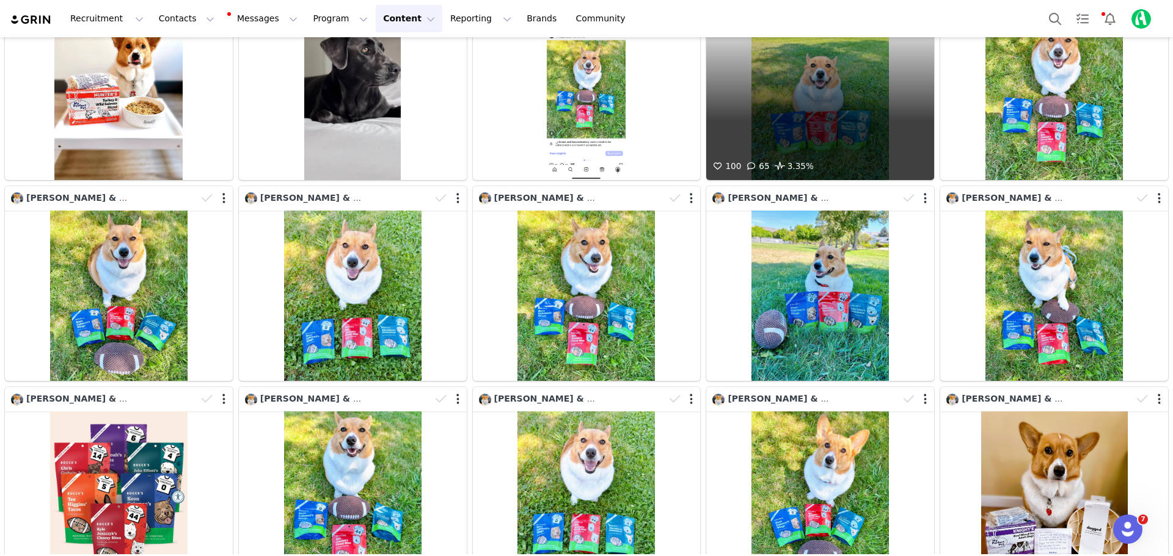
scroll to position [0, 0]
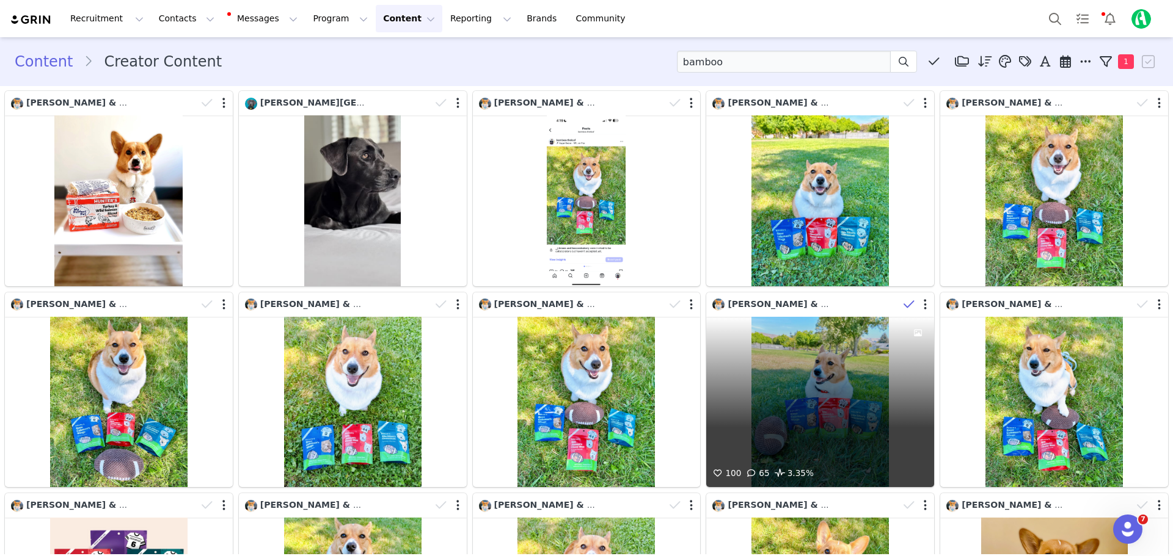
click at [903, 300] on icon at bounding box center [908, 305] width 11 height 12
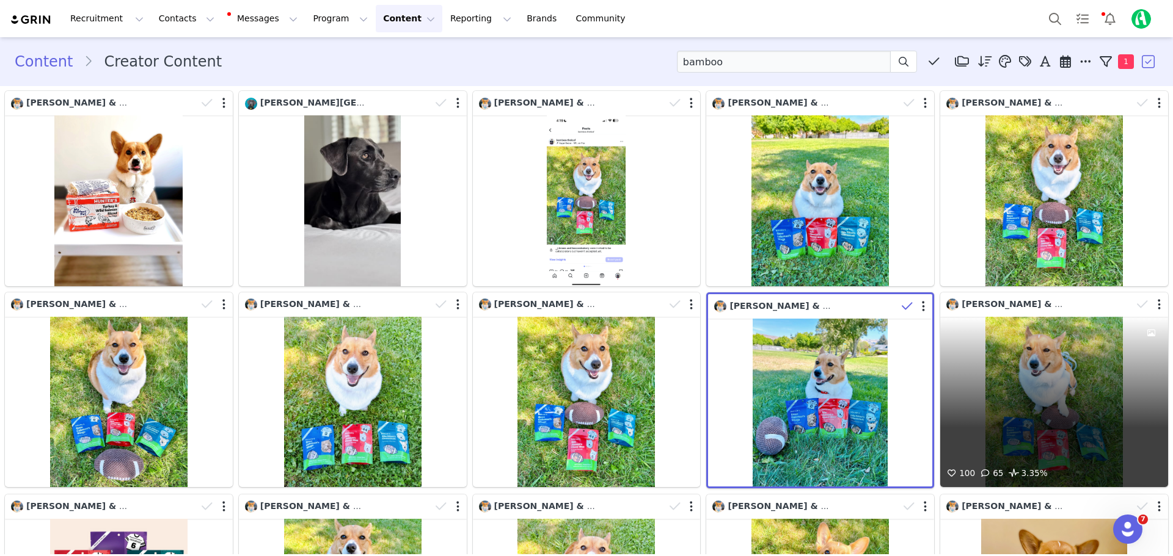
drag, startPoint x: 1133, startPoint y: 304, endPoint x: 1159, endPoint y: 304, distance: 25.7
click at [1137, 304] on icon at bounding box center [1142, 305] width 11 height 12
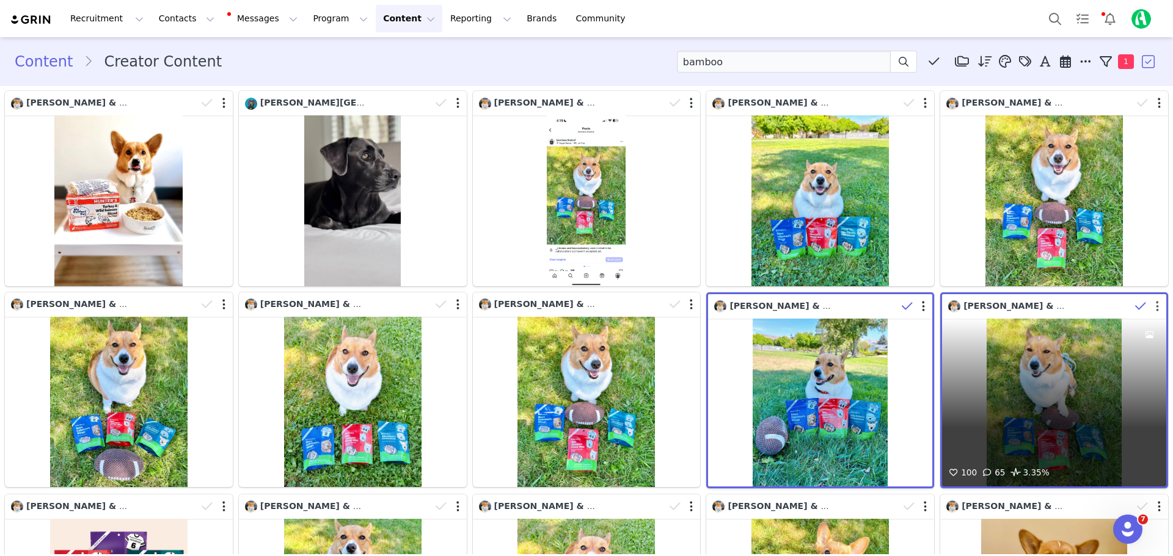
click at [1156, 305] on button "button" at bounding box center [1157, 306] width 3 height 12
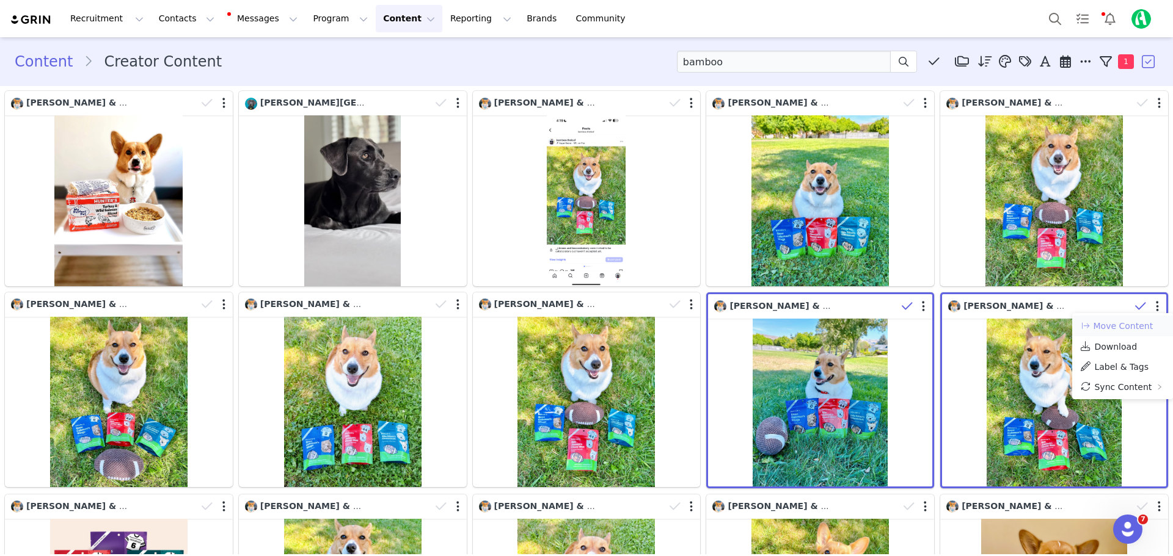
click at [1123, 327] on button "Move Content" at bounding box center [1116, 326] width 74 height 15
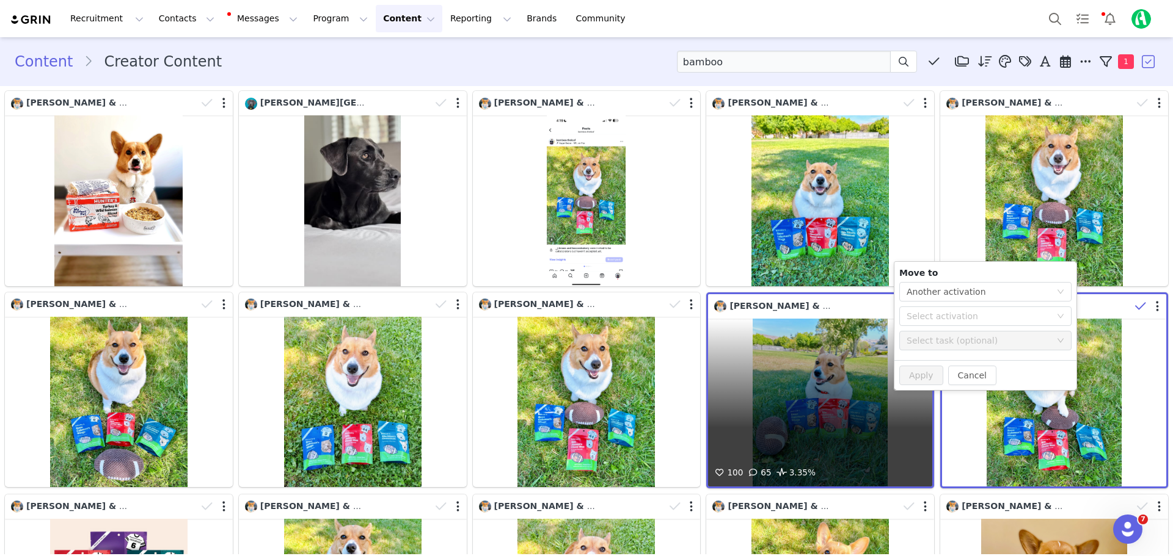
click at [835, 385] on div "100 65 3.35%" at bounding box center [820, 403] width 224 height 168
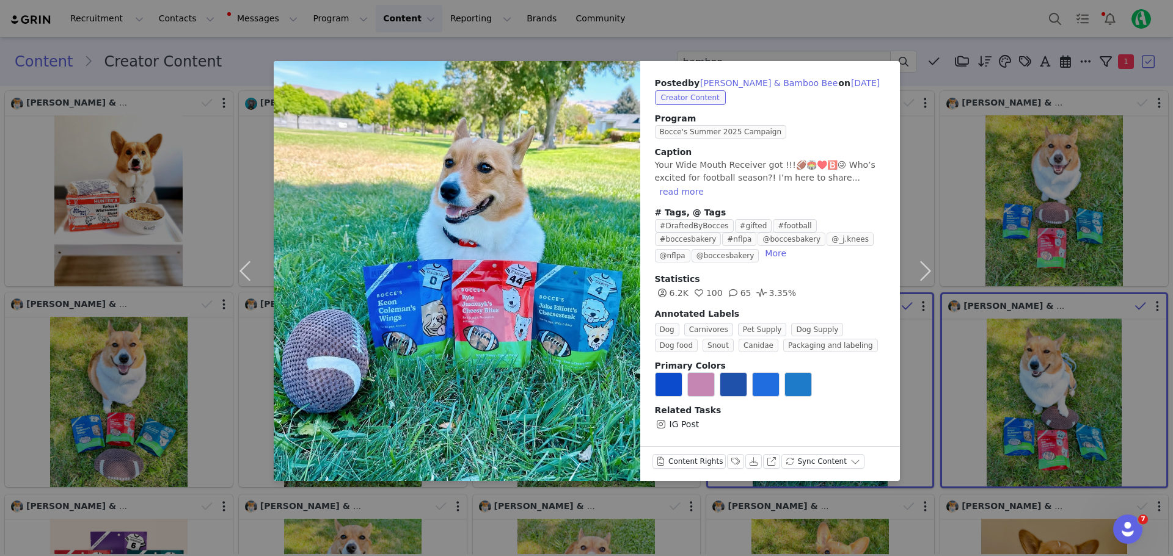
click at [655, 28] on div "Posted by [PERSON_NAME] & Bamboo Bee on [DATE] Creator Content Program Bocce's …" at bounding box center [586, 278] width 1173 height 556
